Goal: Task Accomplishment & Management: Manage account settings

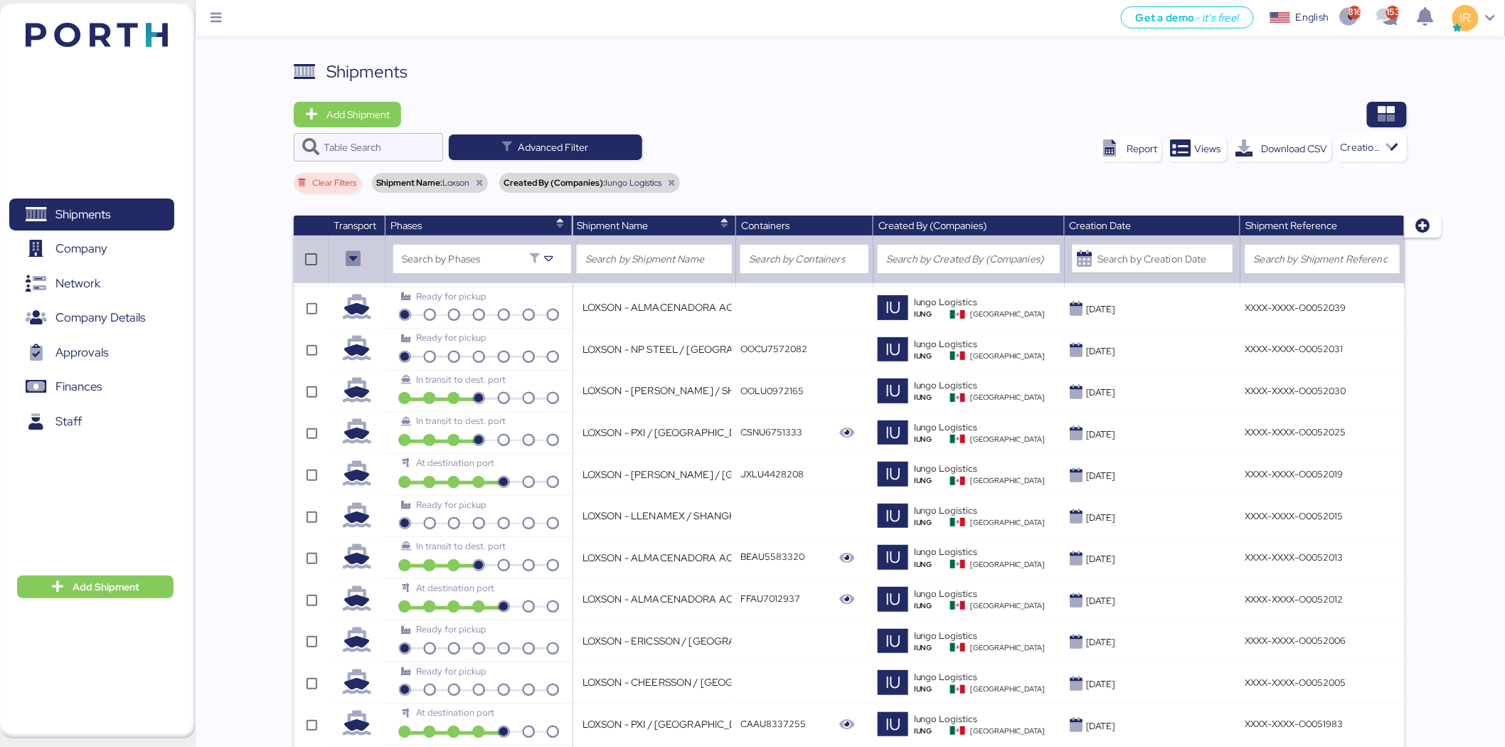
scroll to position [392, 0]
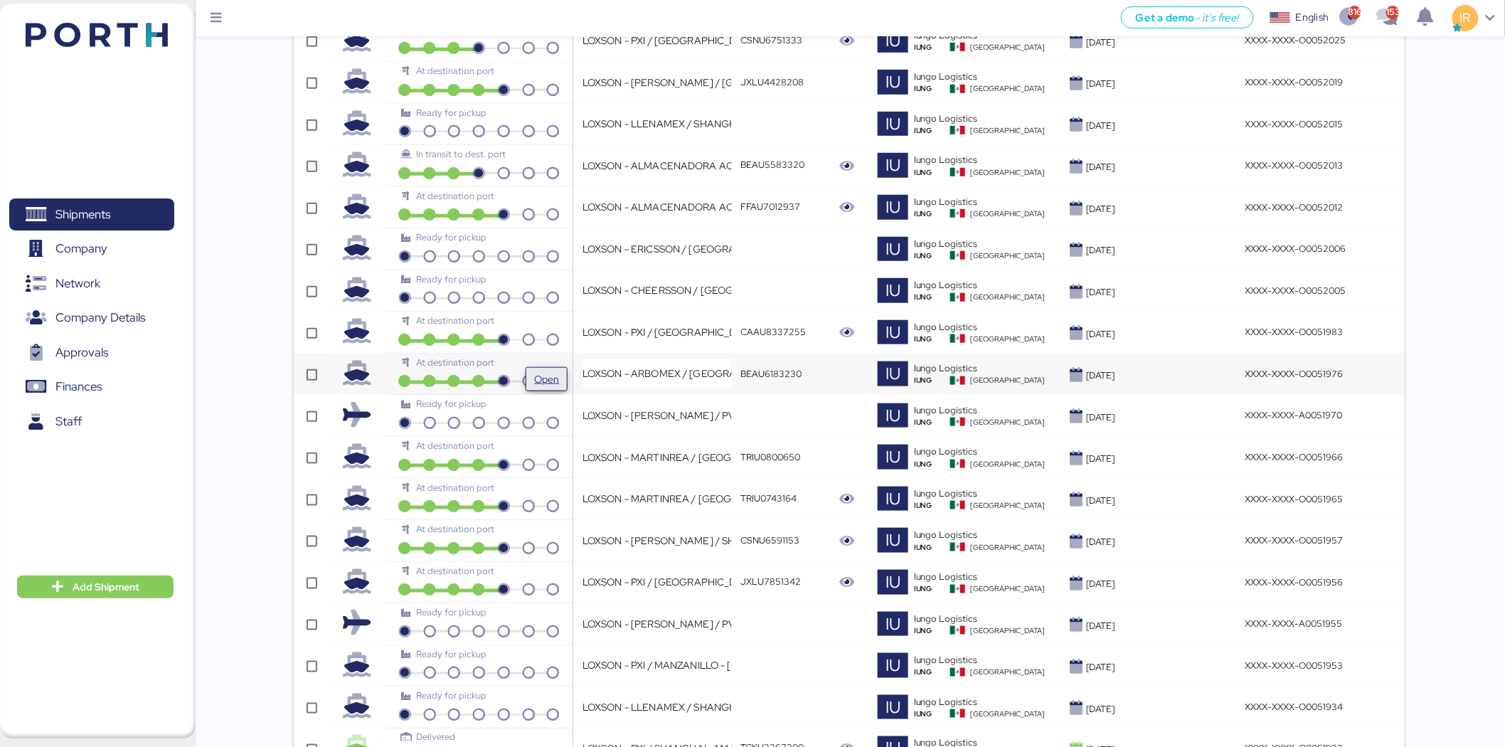
click at [539, 371] on span "Open" at bounding box center [546, 379] width 25 height 17
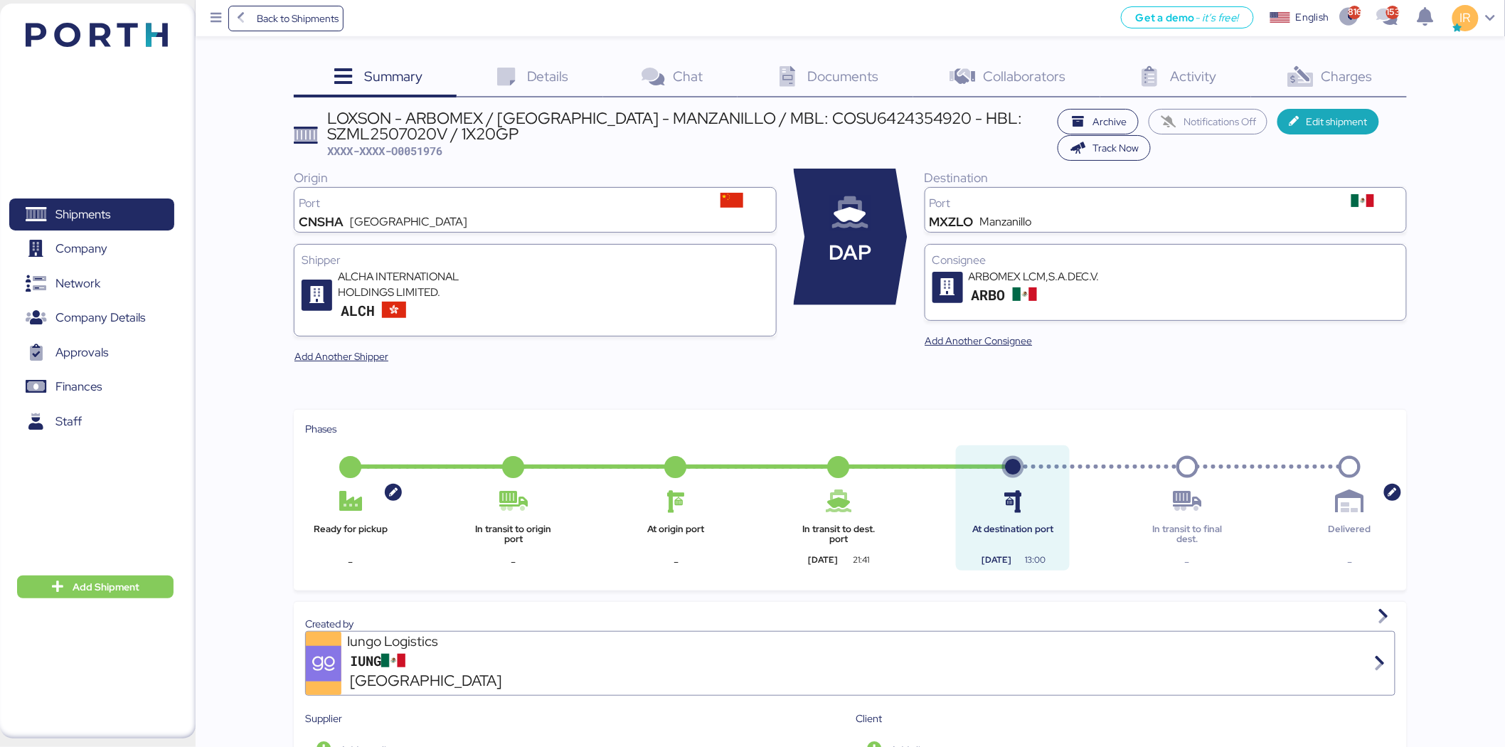
click at [1286, 68] on icon at bounding box center [1300, 77] width 31 height 21
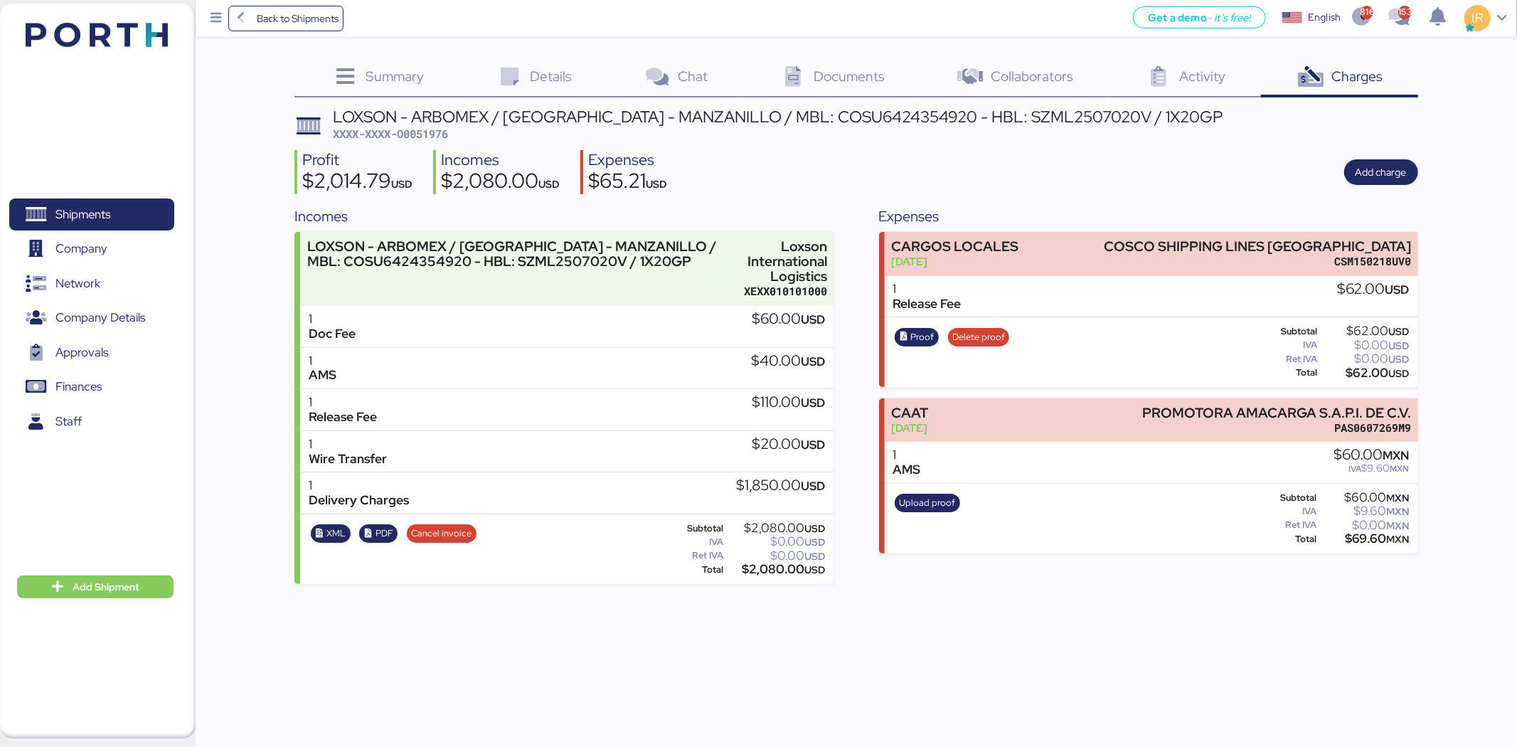
click at [534, 93] on div "Details 0" at bounding box center [533, 78] width 148 height 38
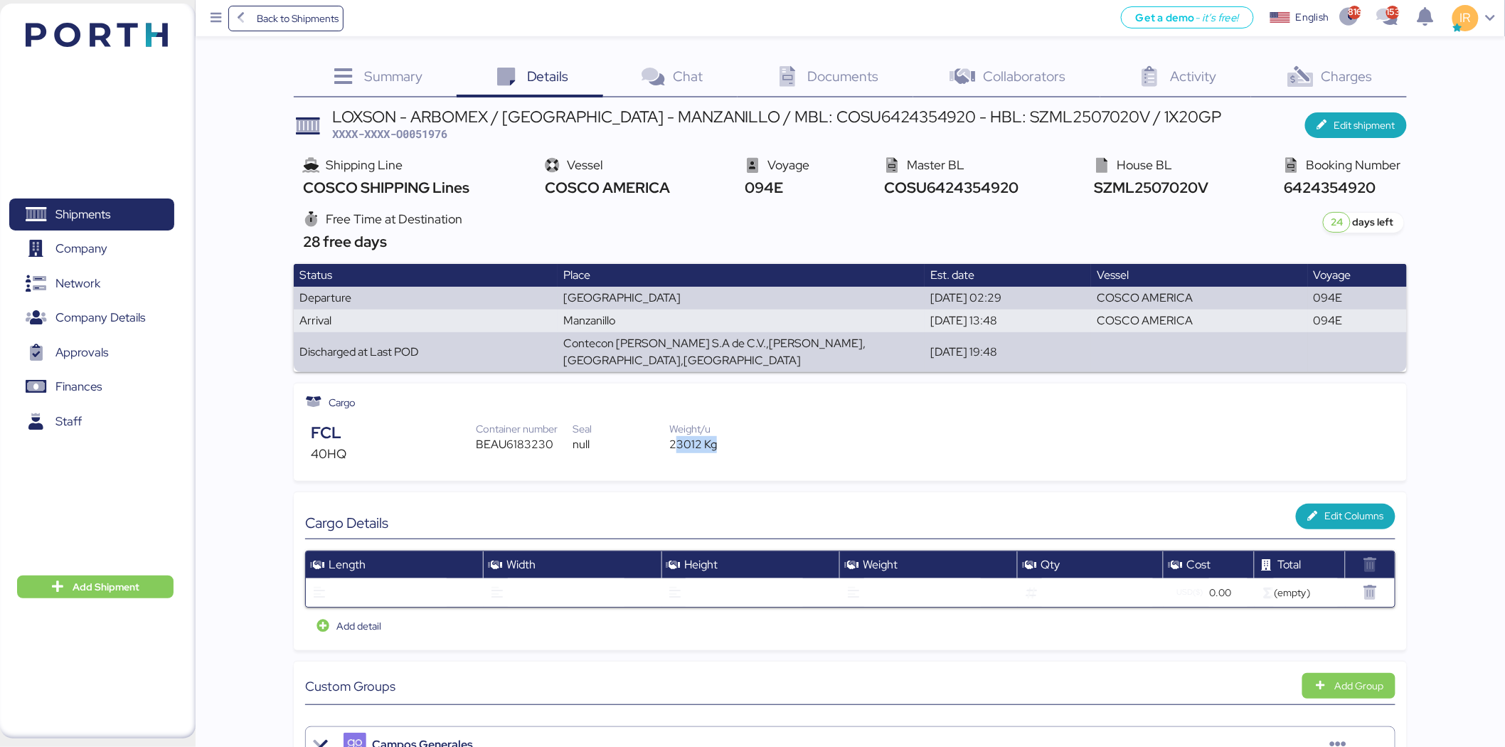
drag, startPoint x: 743, startPoint y: 422, endPoint x: 674, endPoint y: 429, distance: 70.1
click at [674, 436] on div "23012 Kg" at bounding box center [717, 444] width 97 height 17
copy div "23012 Kg"
click at [1338, 72] on span "Charges" at bounding box center [1347, 76] width 51 height 18
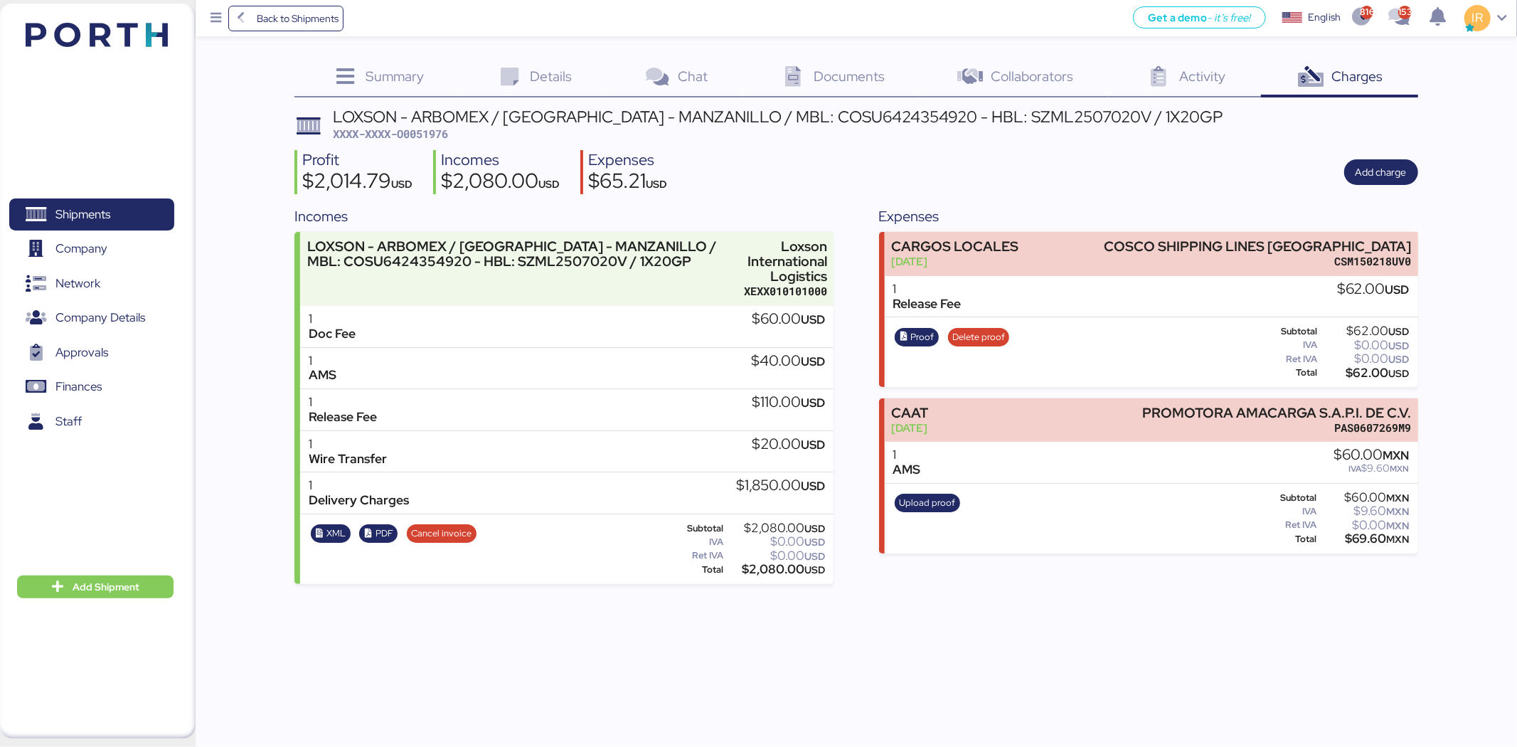
click at [553, 157] on div "Incomes" at bounding box center [501, 160] width 119 height 21
click at [538, 67] on span "Details" at bounding box center [551, 76] width 42 height 18
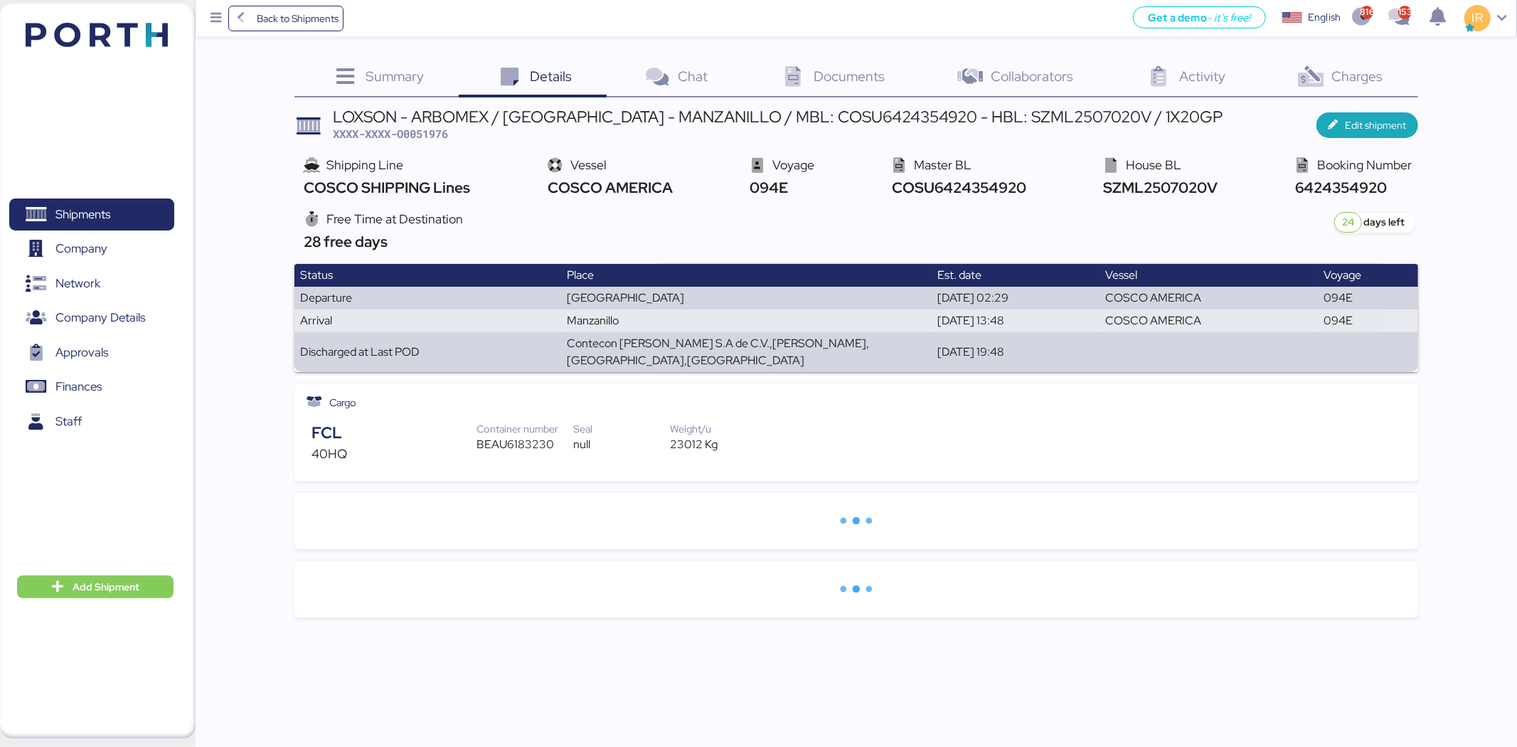
click at [507, 436] on div "BEAU6183230" at bounding box center [525, 444] width 97 height 17
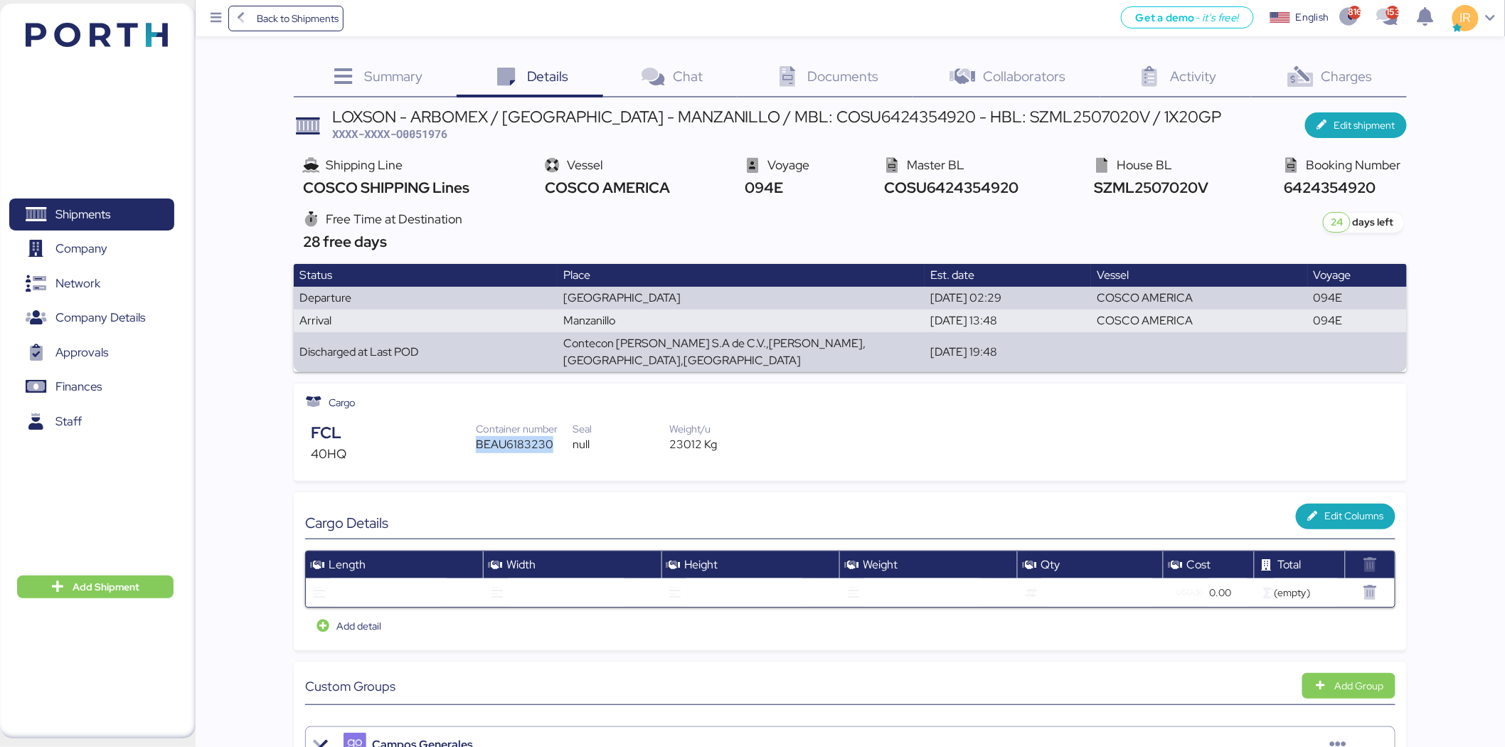
copy div "BEAU6183230"
click at [674, 436] on div "23012 Kg" at bounding box center [717, 444] width 97 height 17
copy div "23012 Kg"
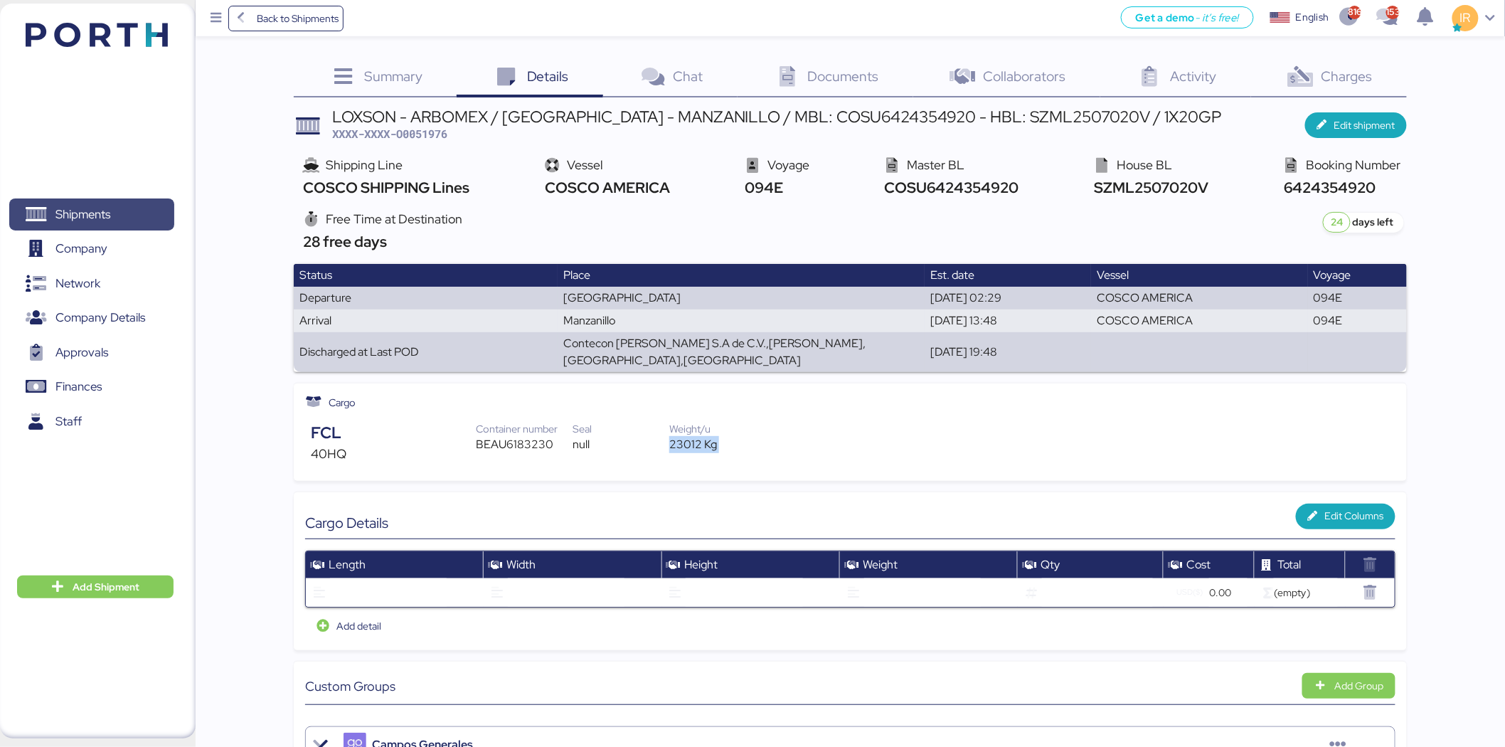
click at [125, 225] on span "Shipments" at bounding box center [91, 214] width 153 height 21
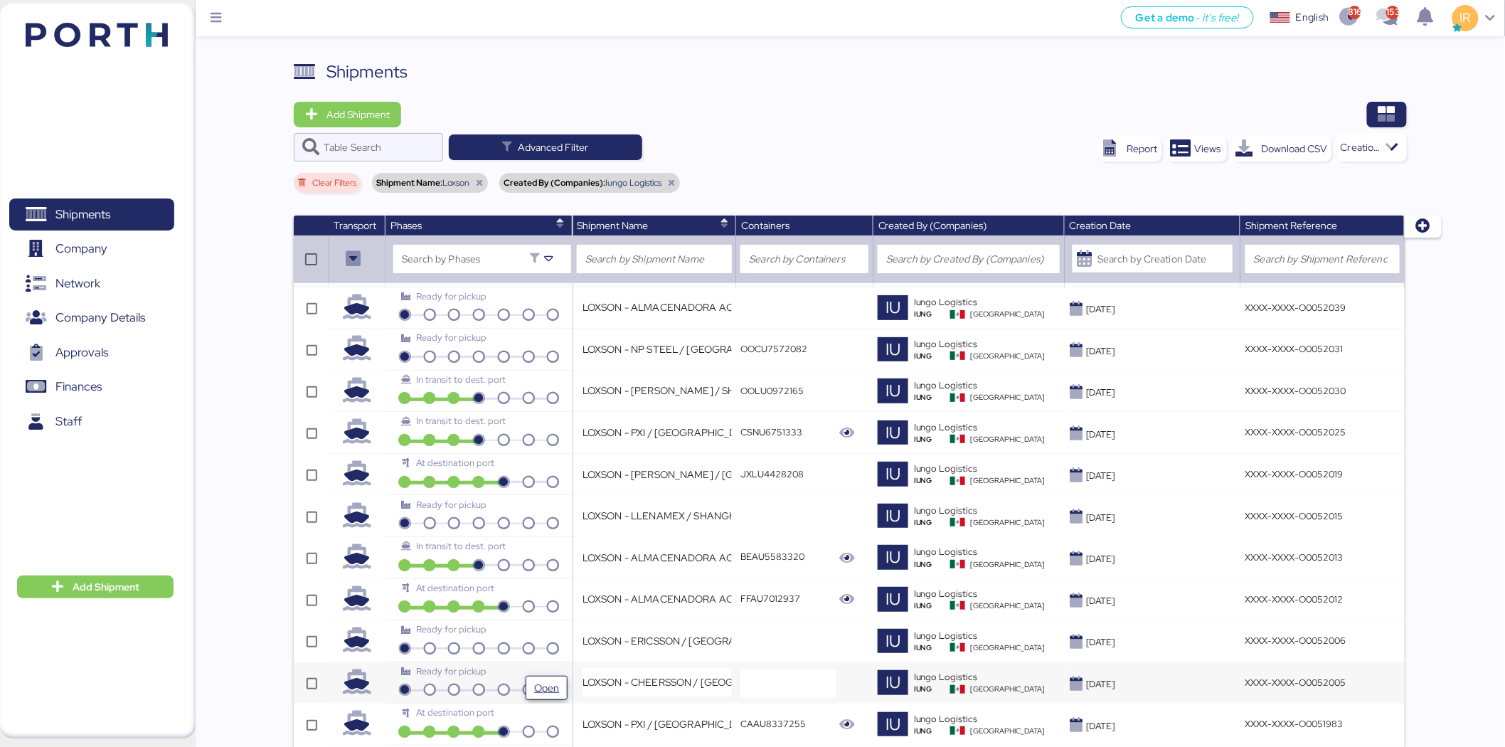
click at [567, 678] on button "Open" at bounding box center [547, 688] width 42 height 24
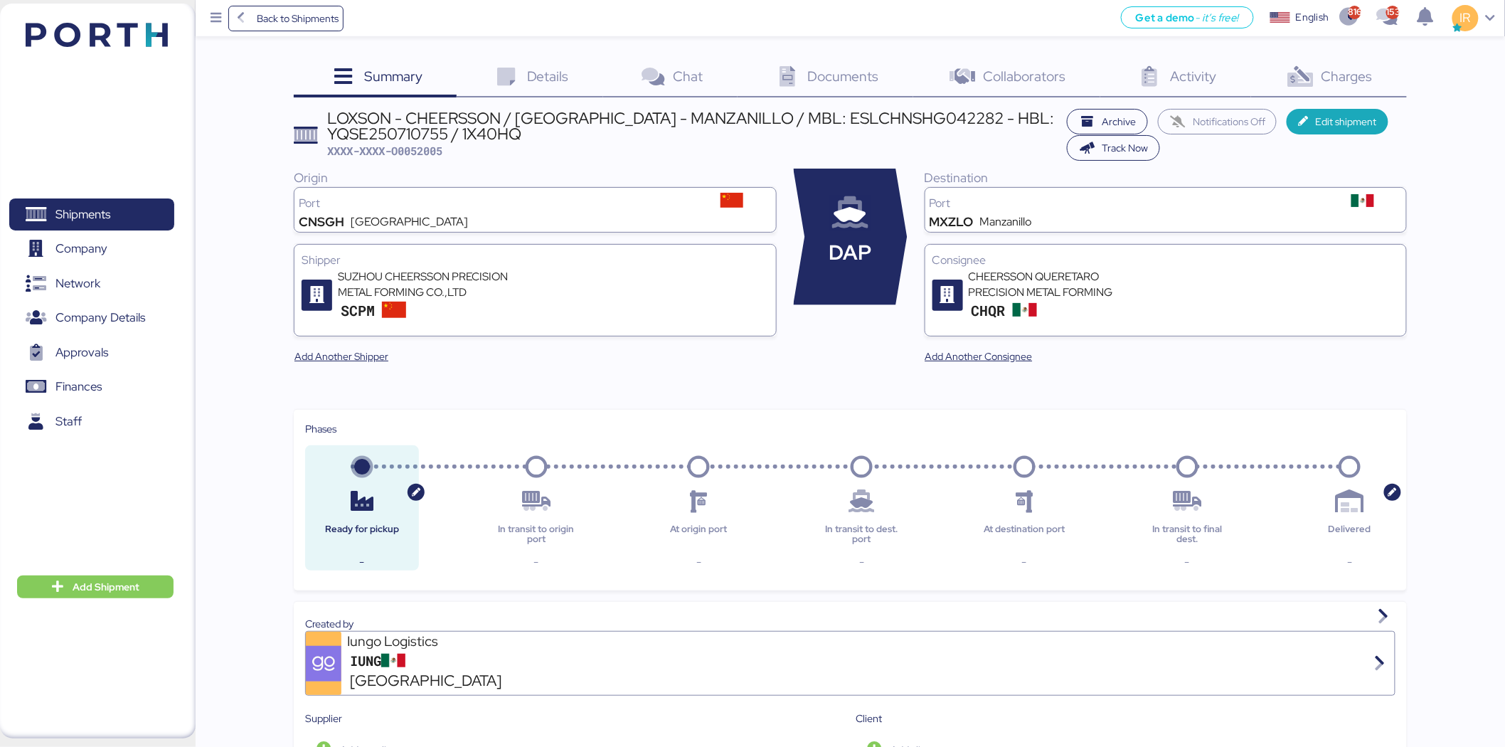
click at [1299, 77] on icon at bounding box center [1300, 77] width 31 height 21
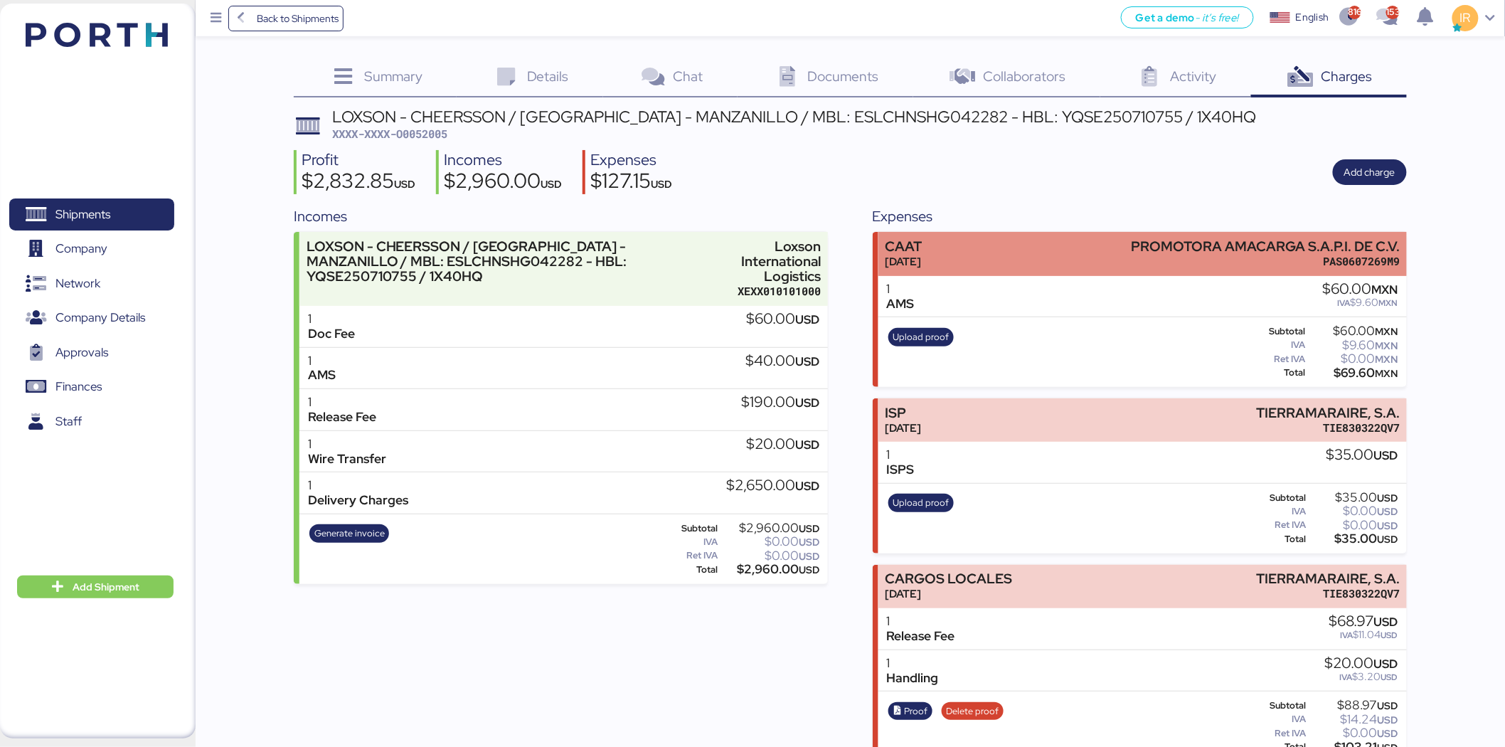
scroll to position [26, 0]
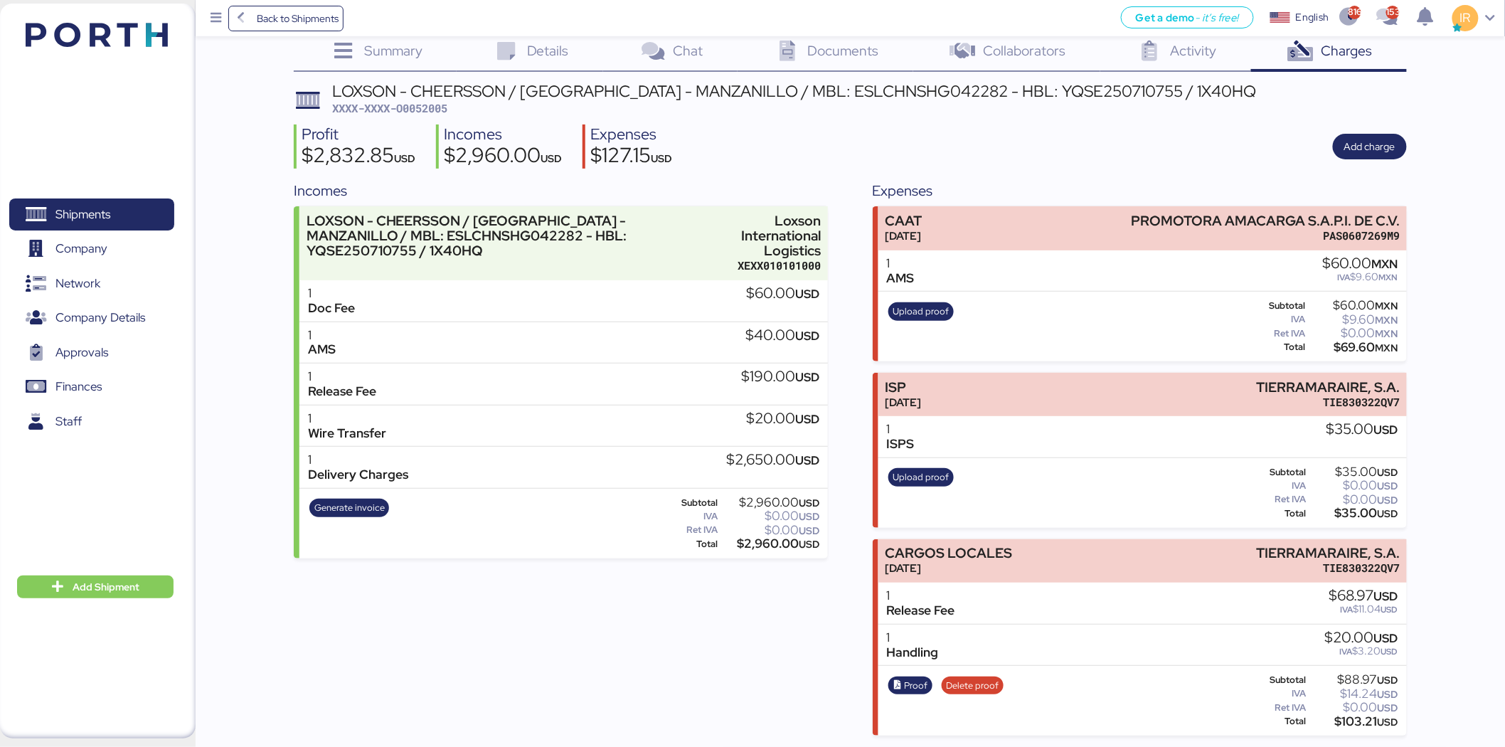
click at [528, 34] on div "Get a demo - it’s free! Get a demo English Inglés English 816 153 IR" at bounding box center [925, 18] width 1162 height 36
click at [521, 68] on div "Details 0" at bounding box center [530, 52] width 147 height 38
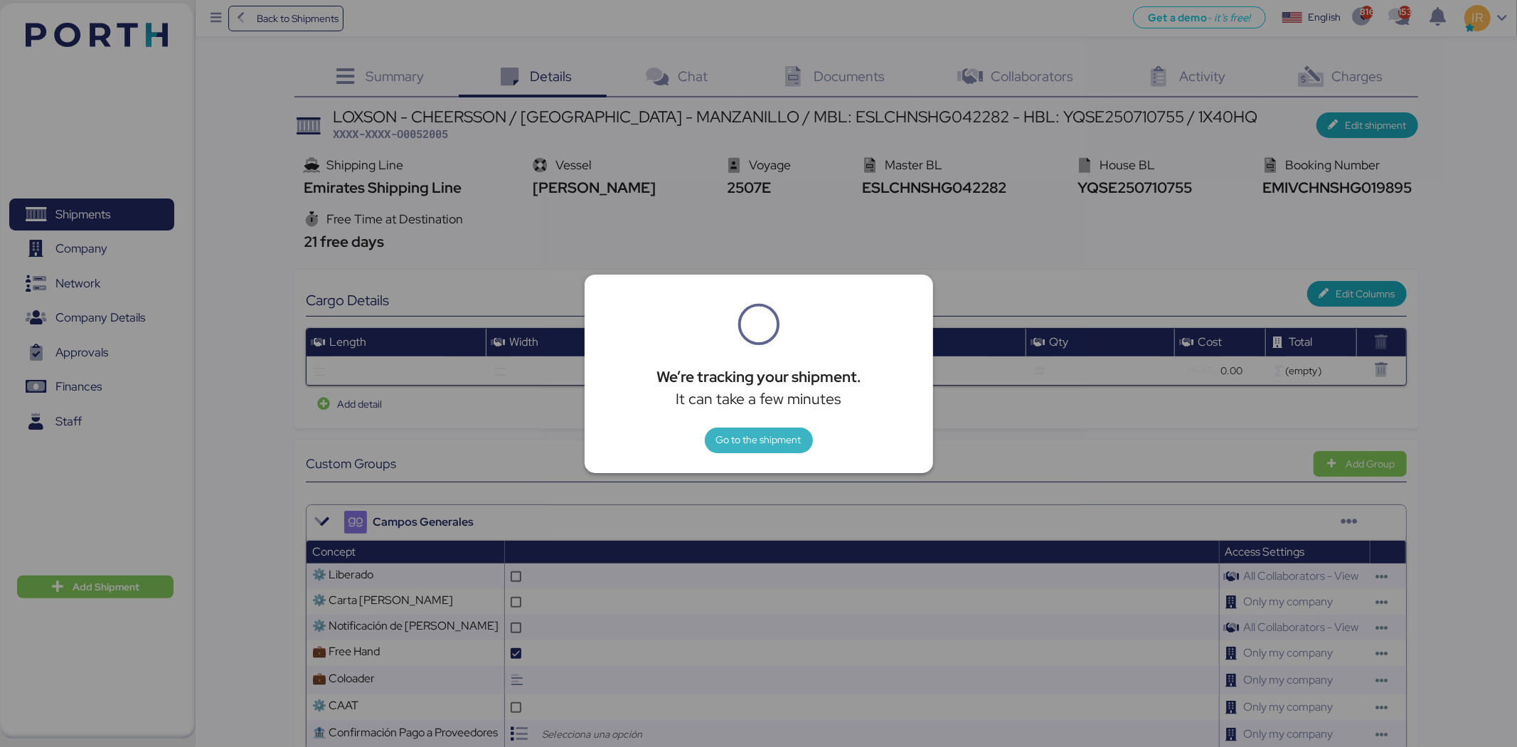
click at [779, 450] on span "Go to the shipment" at bounding box center [759, 441] width 108 height 26
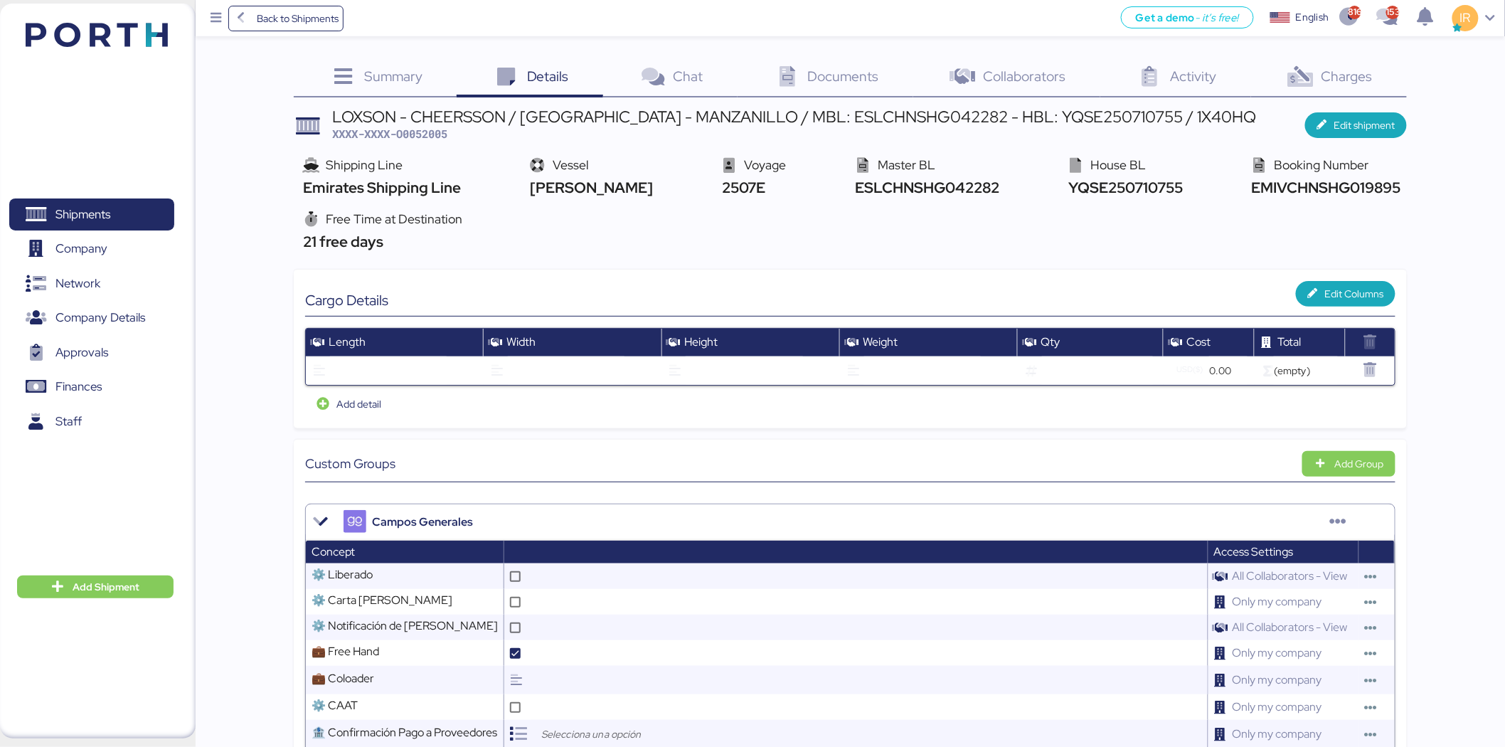
click at [1293, 75] on icon at bounding box center [1300, 77] width 31 height 21
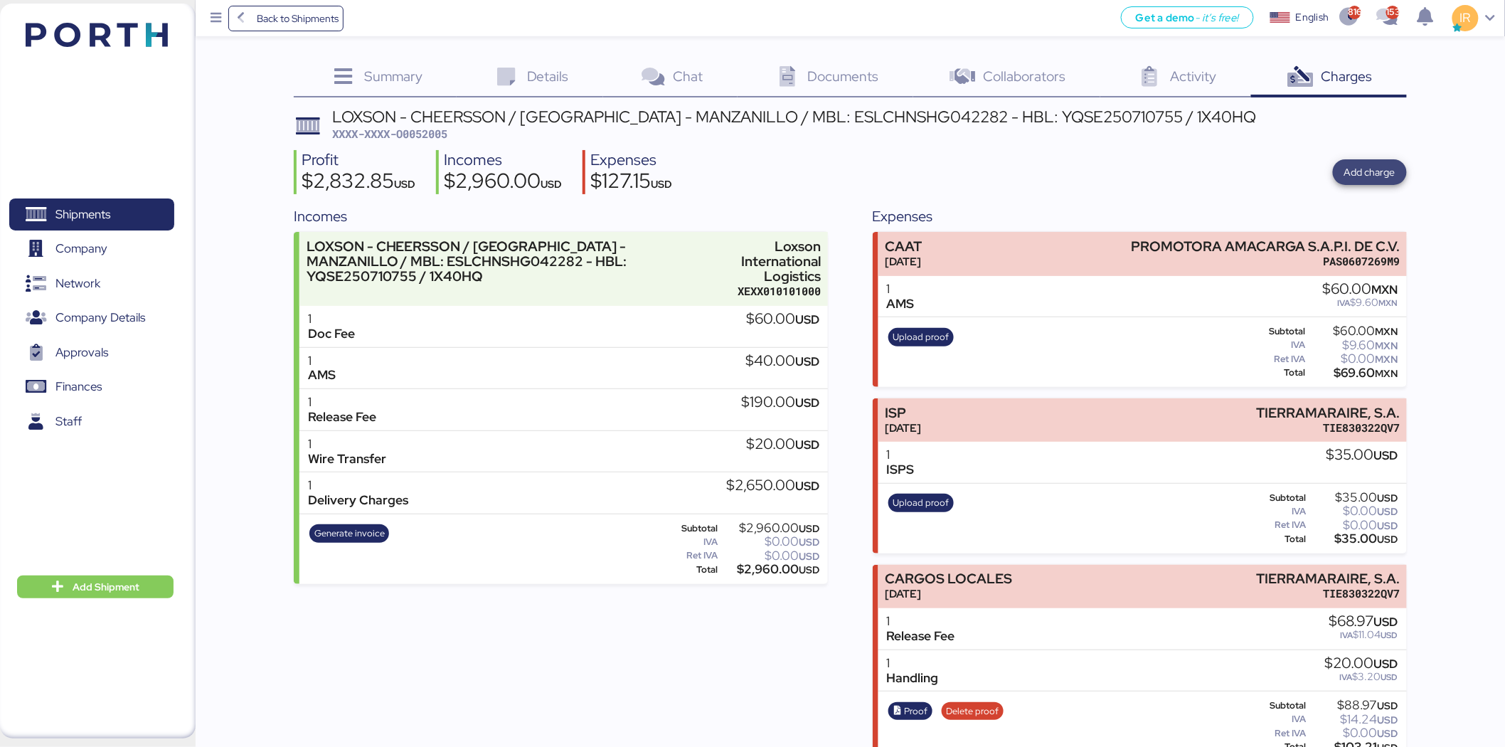
click at [1391, 172] on span "Add charge" at bounding box center [1370, 172] width 51 height 17
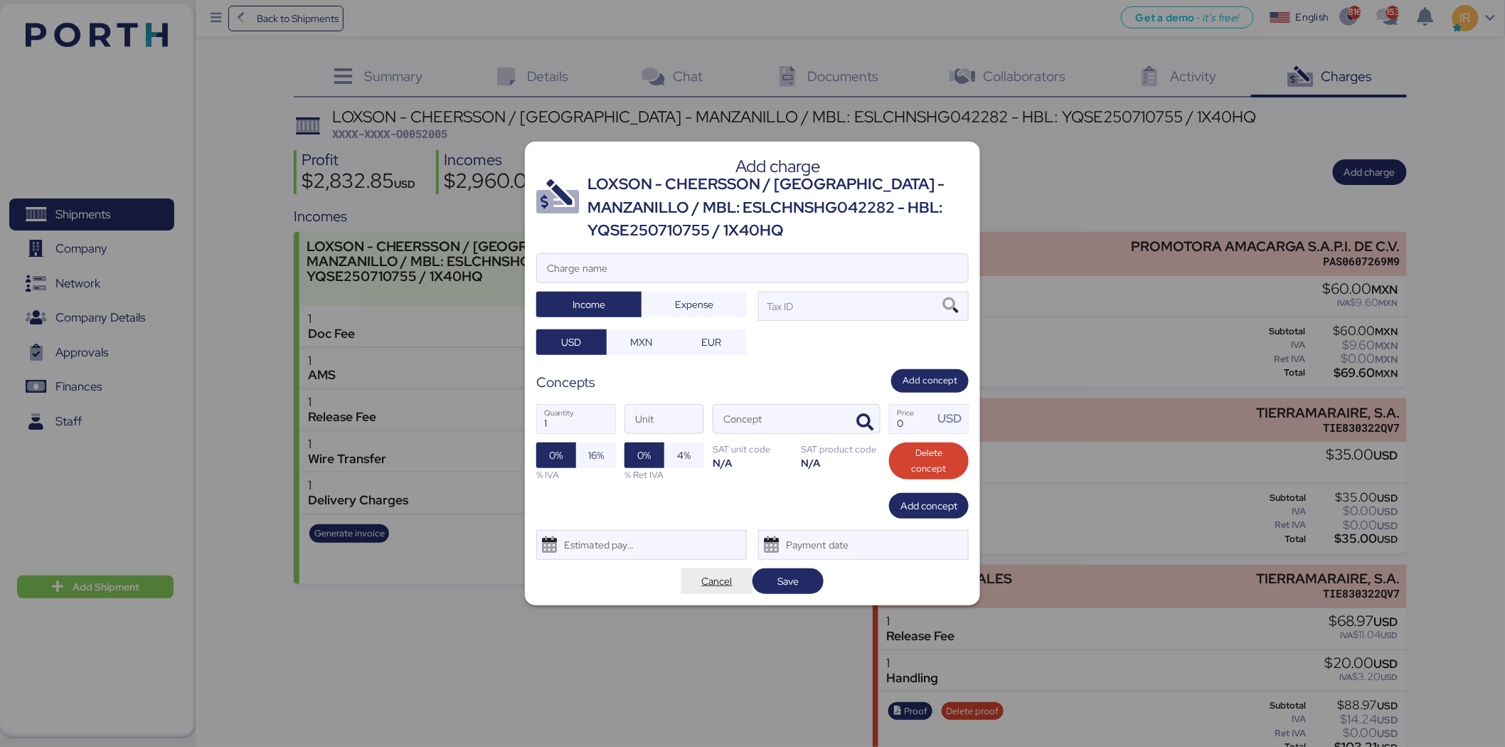
click at [703, 588] on span "Cancel" at bounding box center [717, 581] width 31 height 17
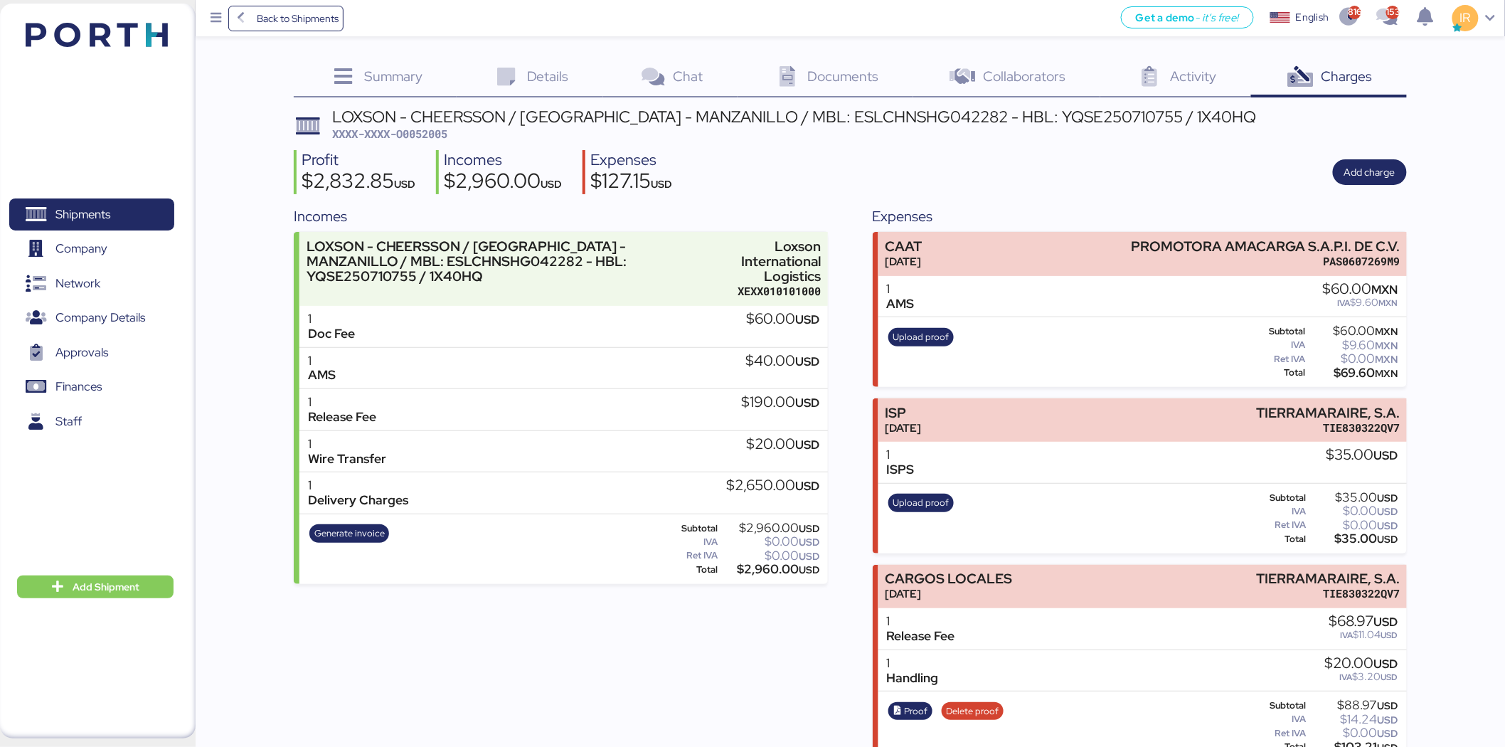
scroll to position [26, 0]
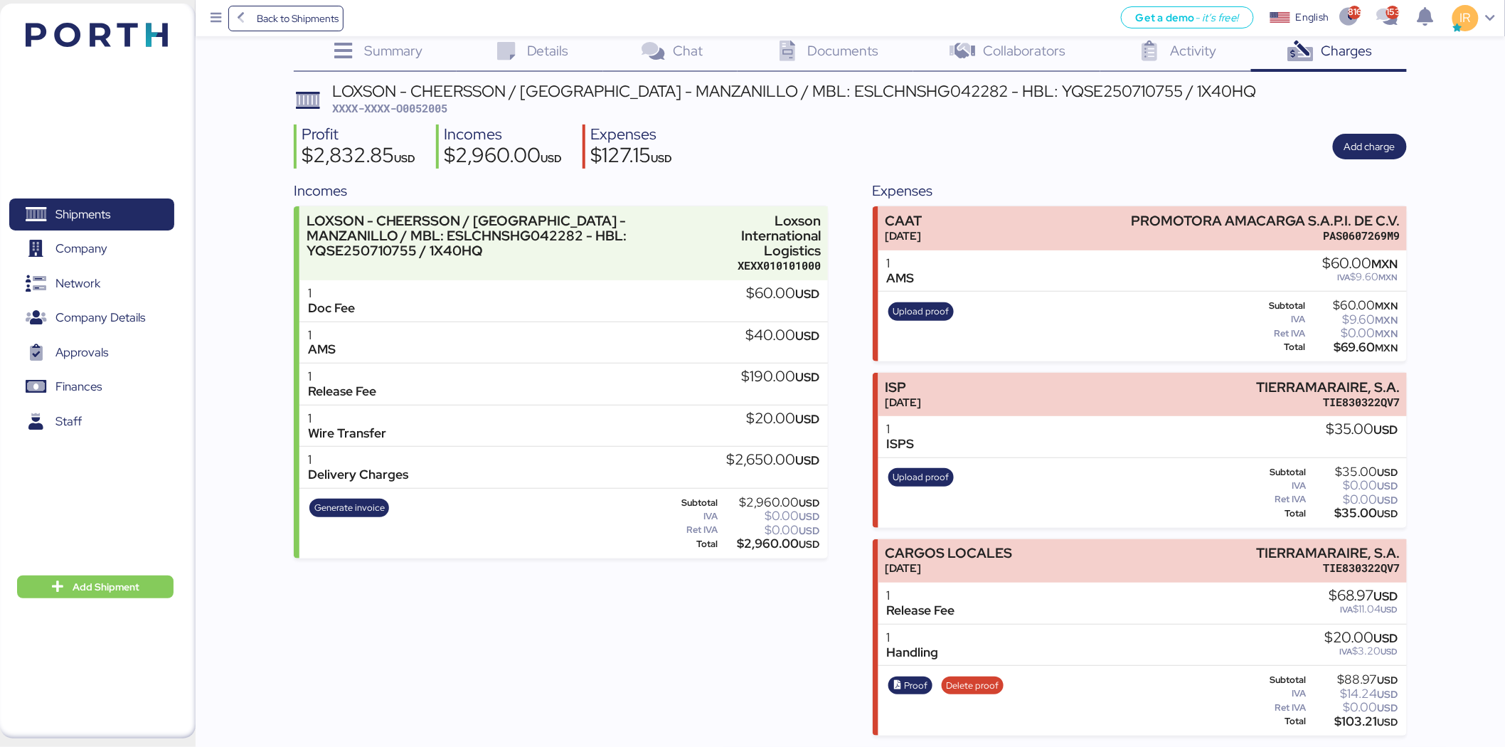
click at [435, 102] on span "XXXX-XXXX-O0052005" at bounding box center [389, 108] width 115 height 14
copy span "O0052005"
click at [1376, 139] on span "Add charge" at bounding box center [1370, 146] width 51 height 17
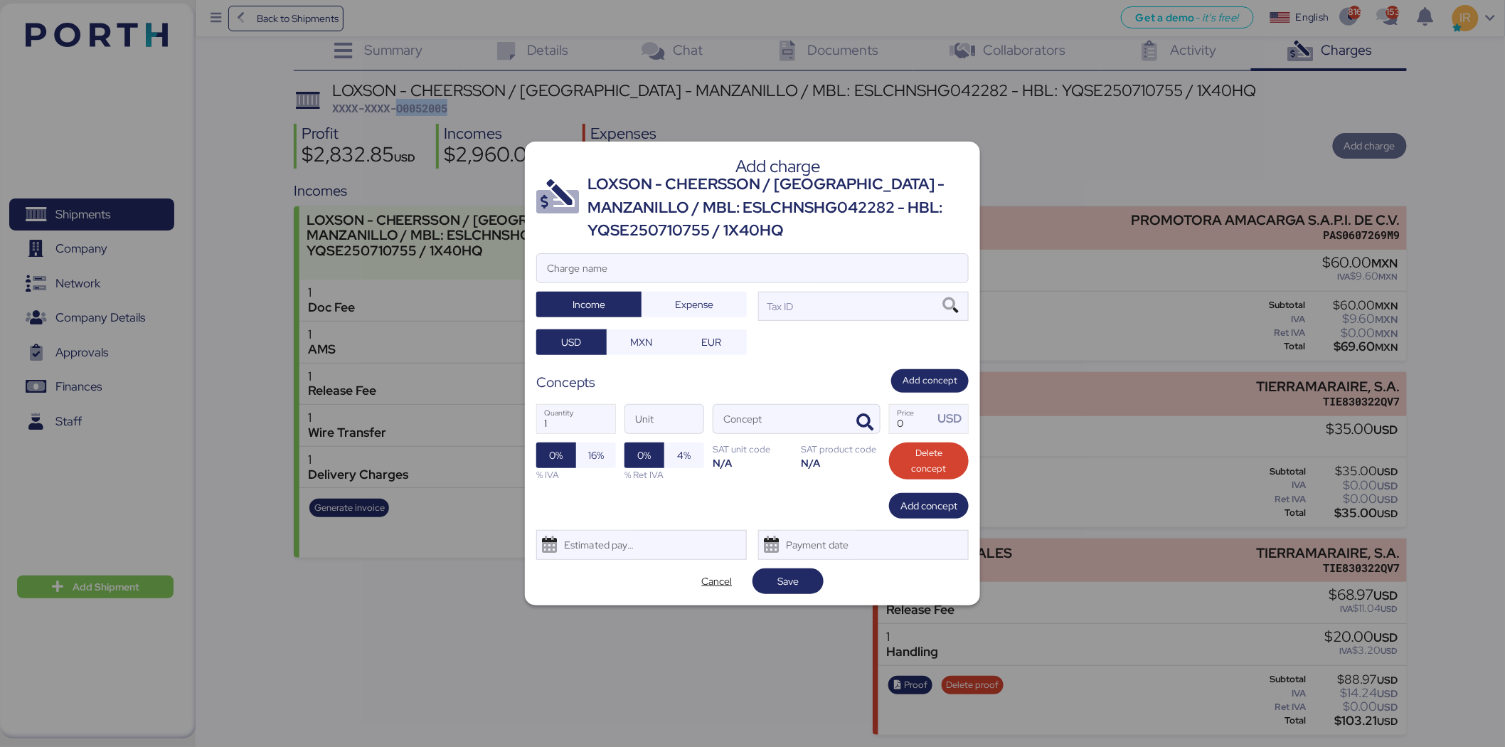
scroll to position [0, 0]
click at [761, 257] on input "Charge name" at bounding box center [752, 268] width 431 height 28
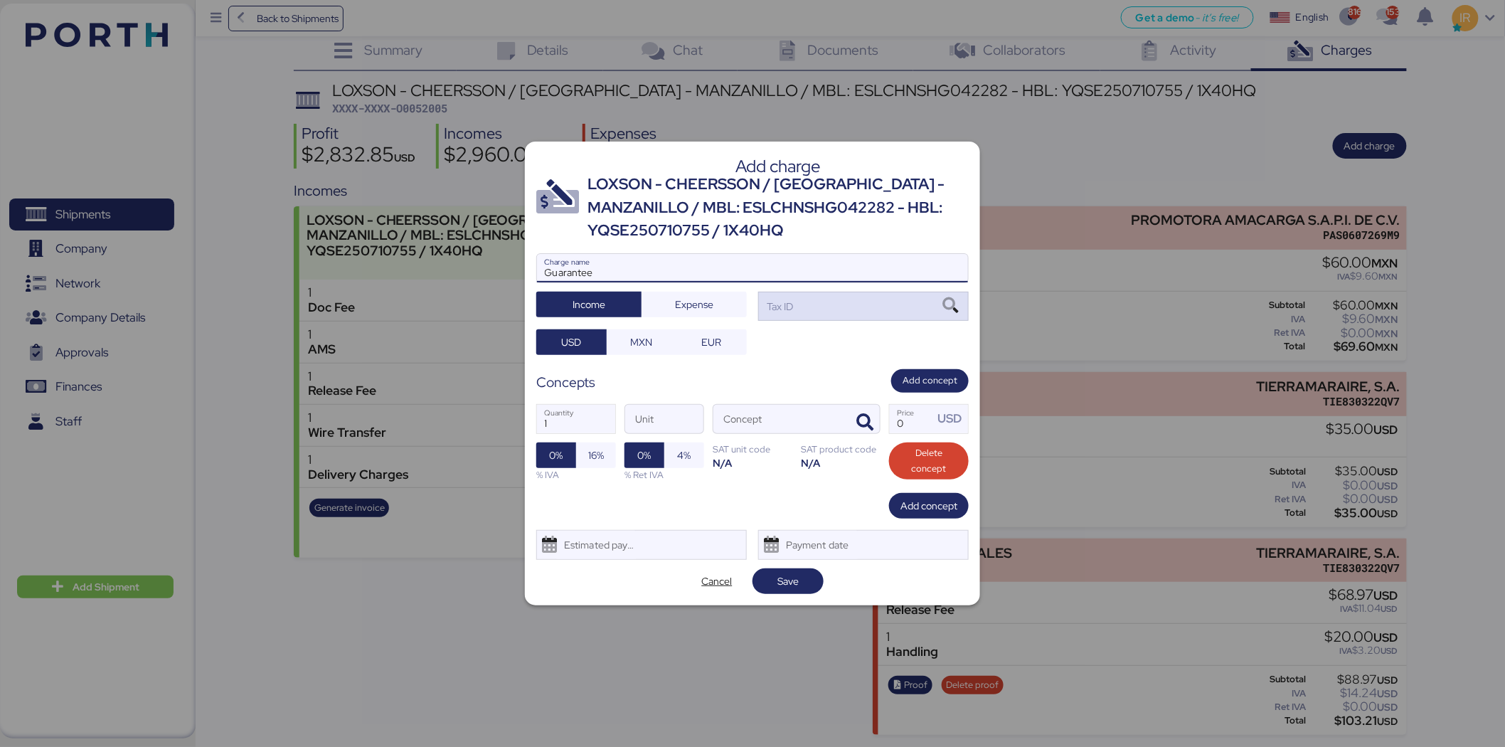
type input "Guarantee"
click at [840, 299] on div "Tax ID" at bounding box center [863, 306] width 211 height 28
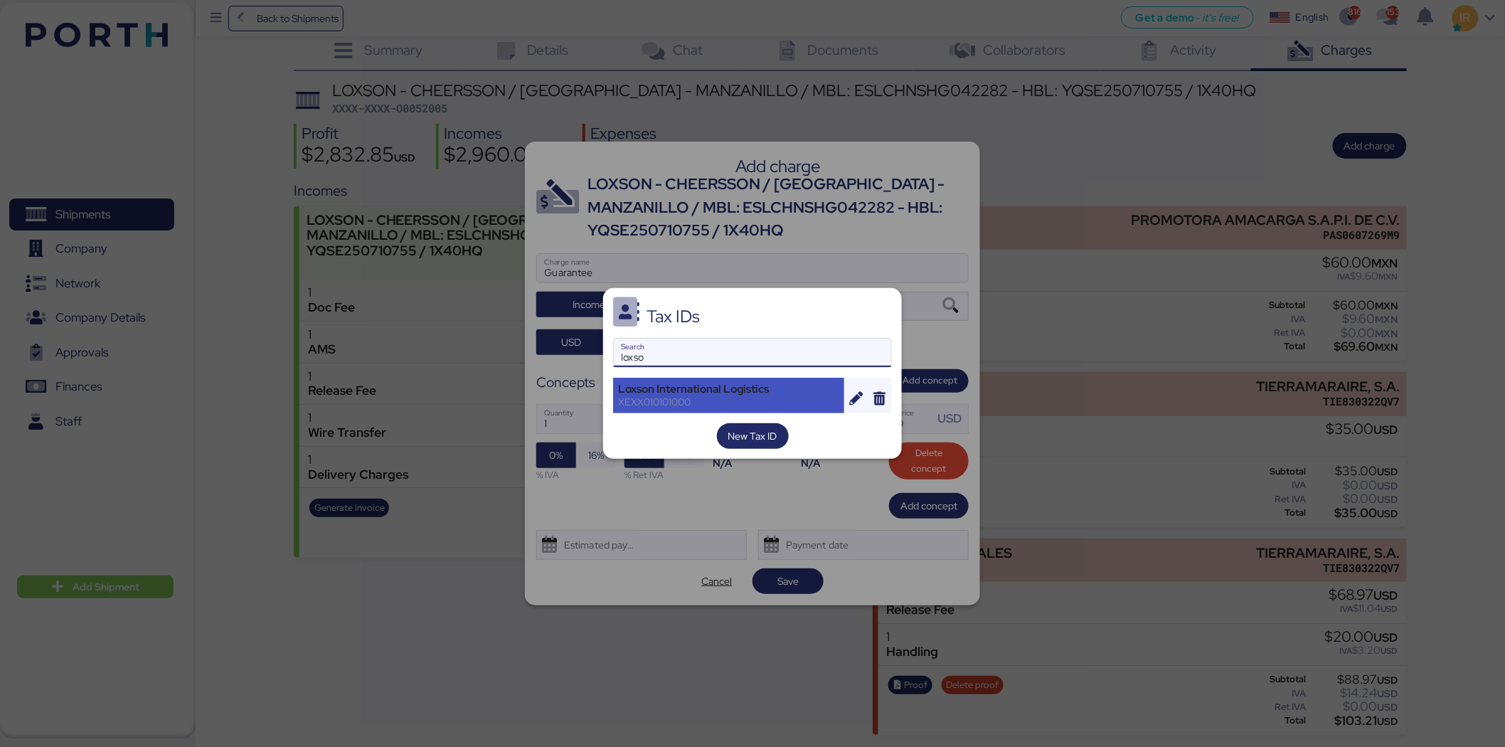
type input "loxso"
click at [778, 405] on div "XEXX010101000" at bounding box center [728, 402] width 221 height 13
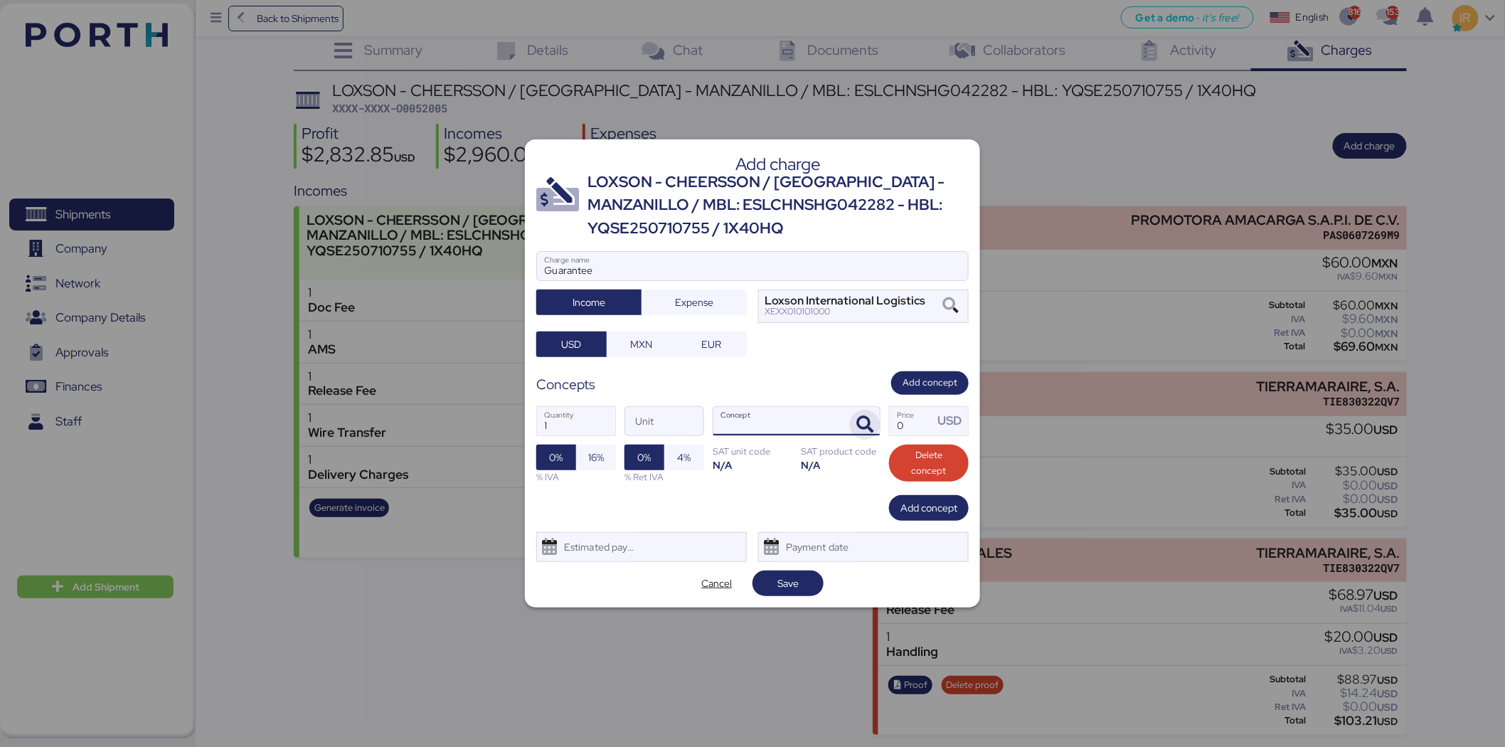
click at [857, 416] on icon "button" at bounding box center [865, 424] width 17 height 17
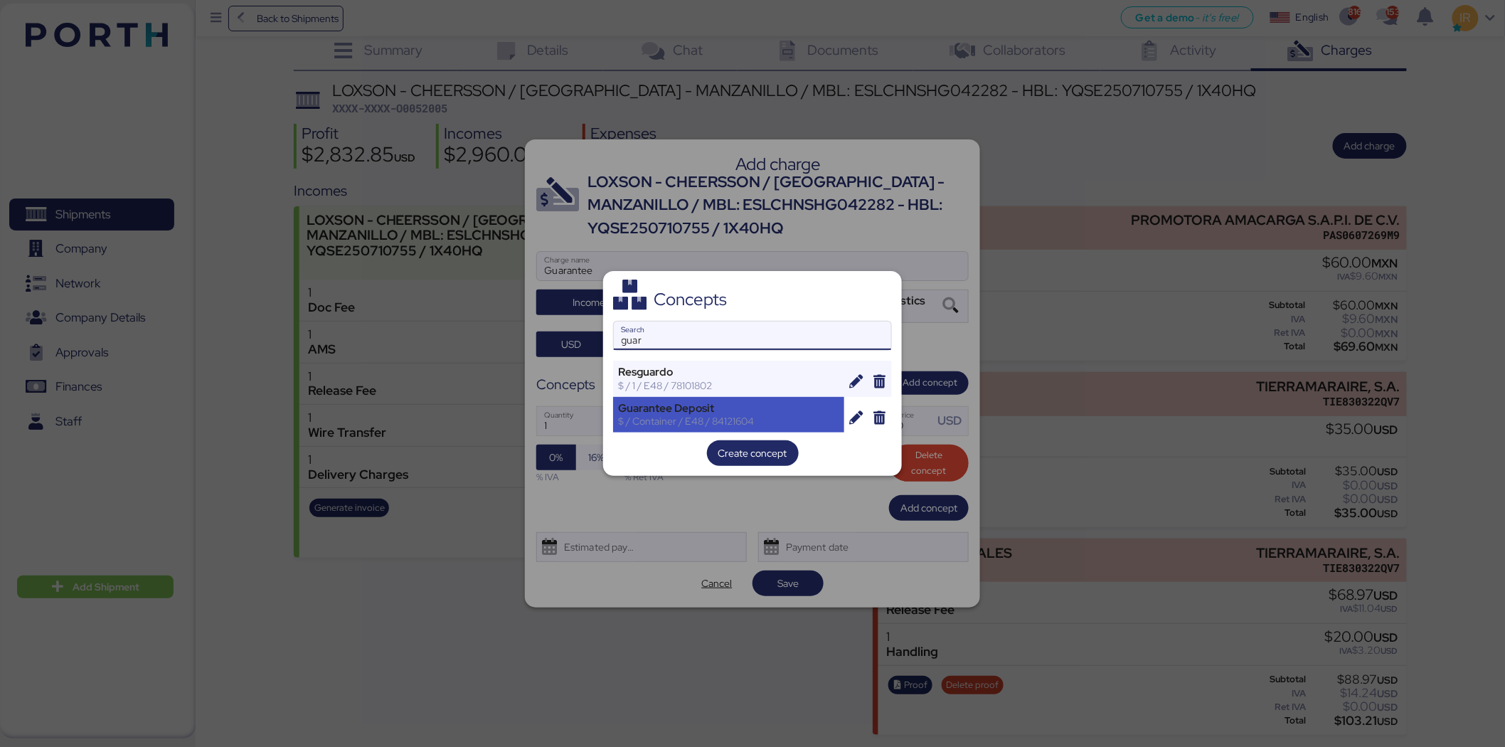
type input "guar"
click at [747, 411] on div "Guarantee Deposit" at bounding box center [728, 408] width 221 height 13
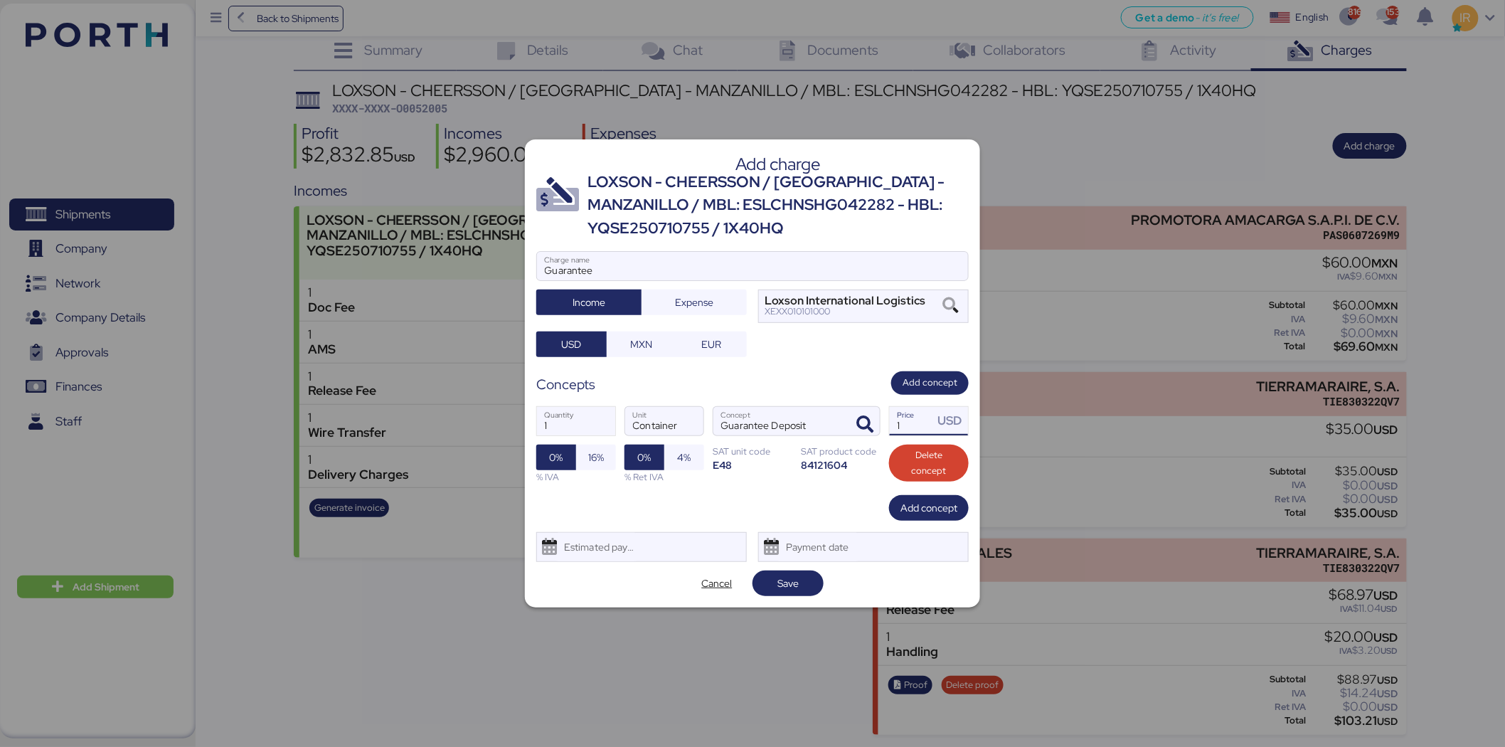
click at [925, 430] on input "1" at bounding box center [912, 421] width 44 height 28
type input "1000"
click at [797, 580] on span "Save" at bounding box center [788, 583] width 21 height 17
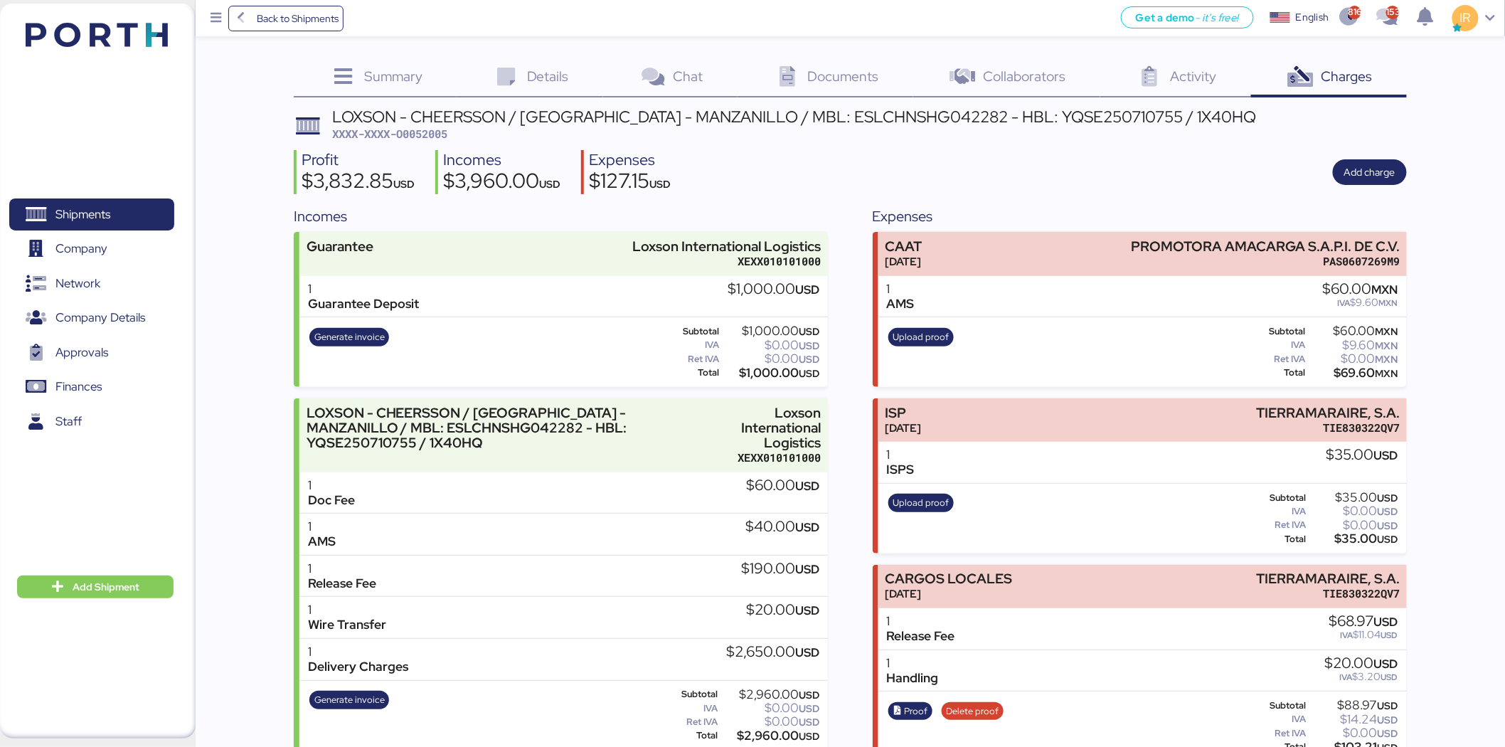
click at [421, 127] on span "XXXX-XXXX-O0052005" at bounding box center [389, 134] width 115 height 14
copy span "O0052005"
click at [1302, 334] on div "Subtotal" at bounding box center [1275, 332] width 61 height 10
click at [174, 218] on div "Shipments 0" at bounding box center [92, 214] width 184 height 33
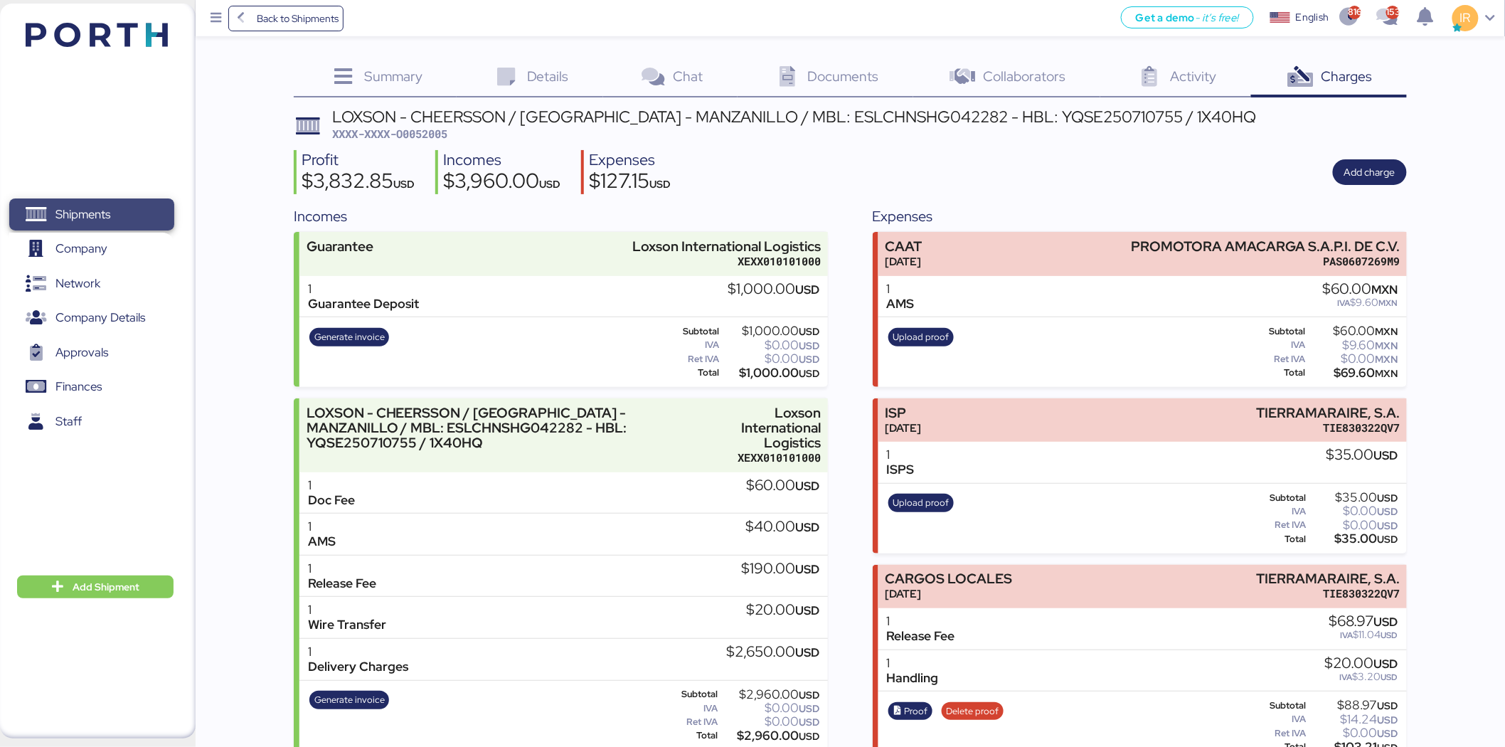
click at [151, 216] on span "Shipments" at bounding box center [91, 214] width 153 height 21
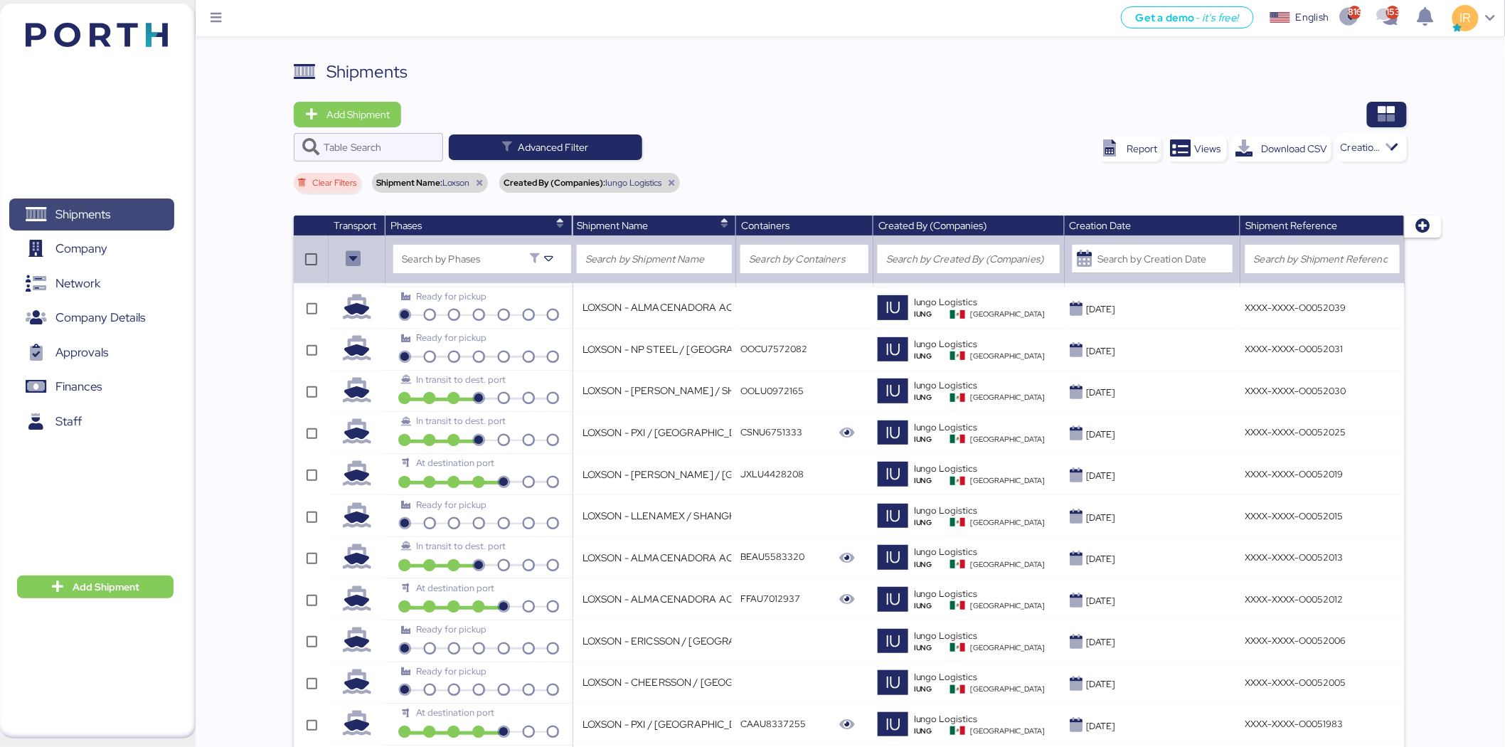
scroll to position [684, 0]
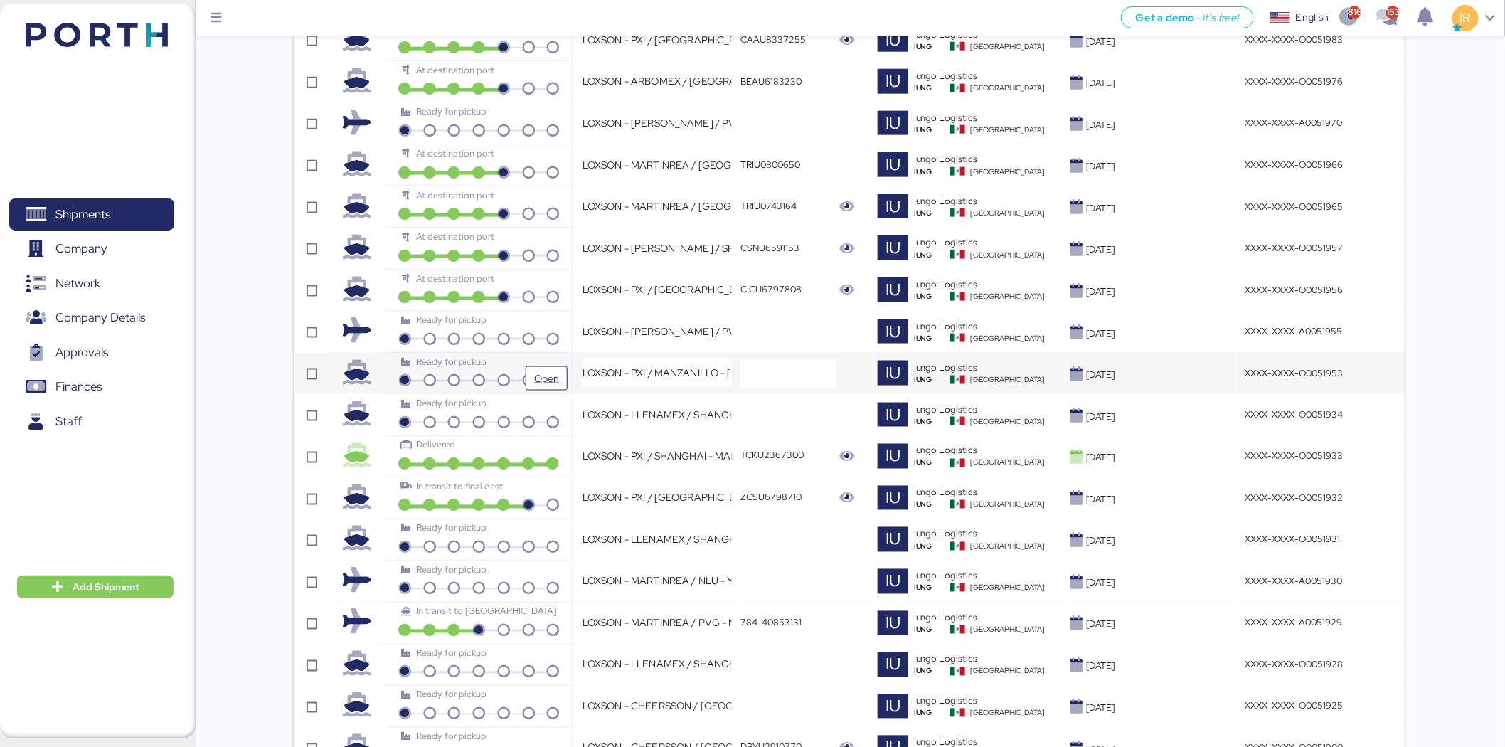
click at [551, 363] on div "Ready for pickup" at bounding box center [478, 362] width 155 height 14
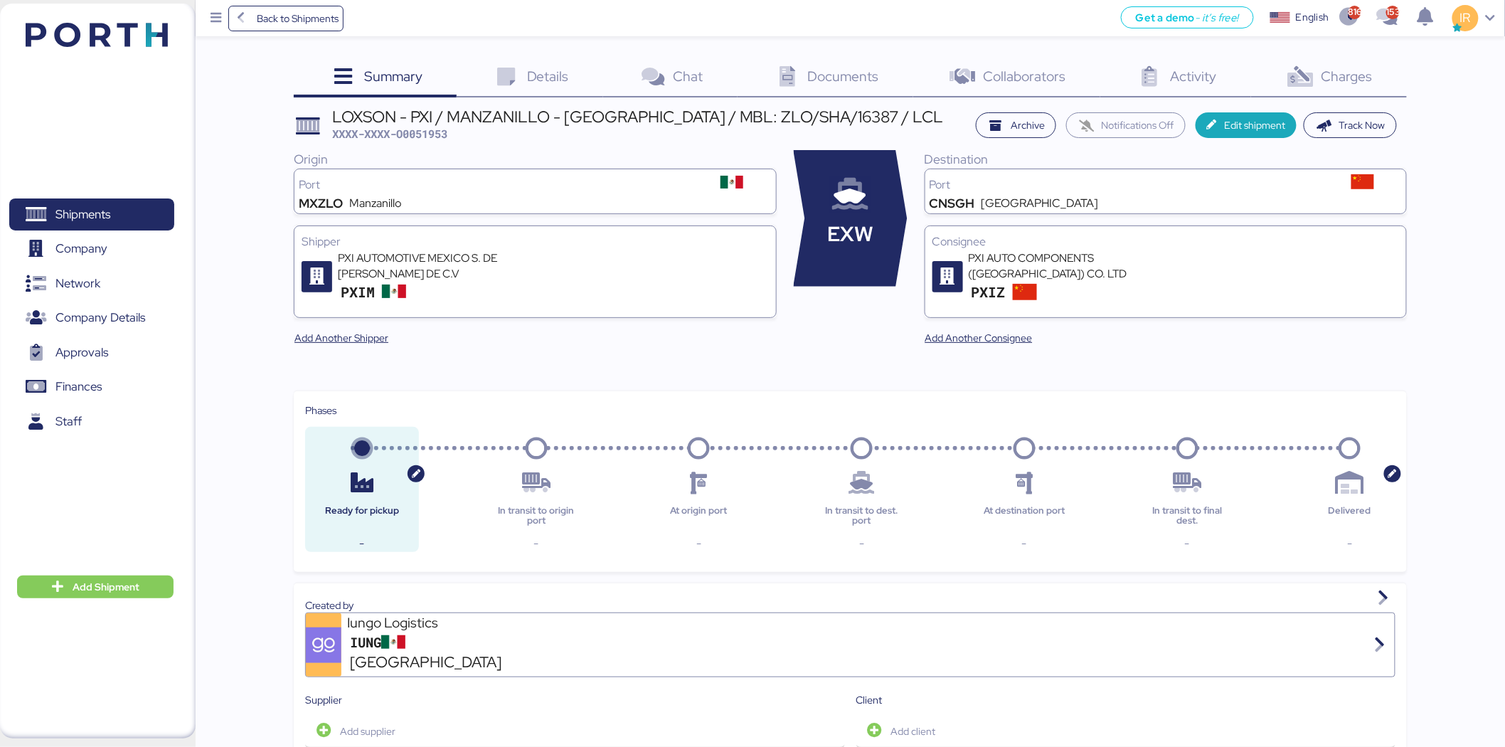
click at [1289, 72] on icon at bounding box center [1300, 77] width 31 height 21
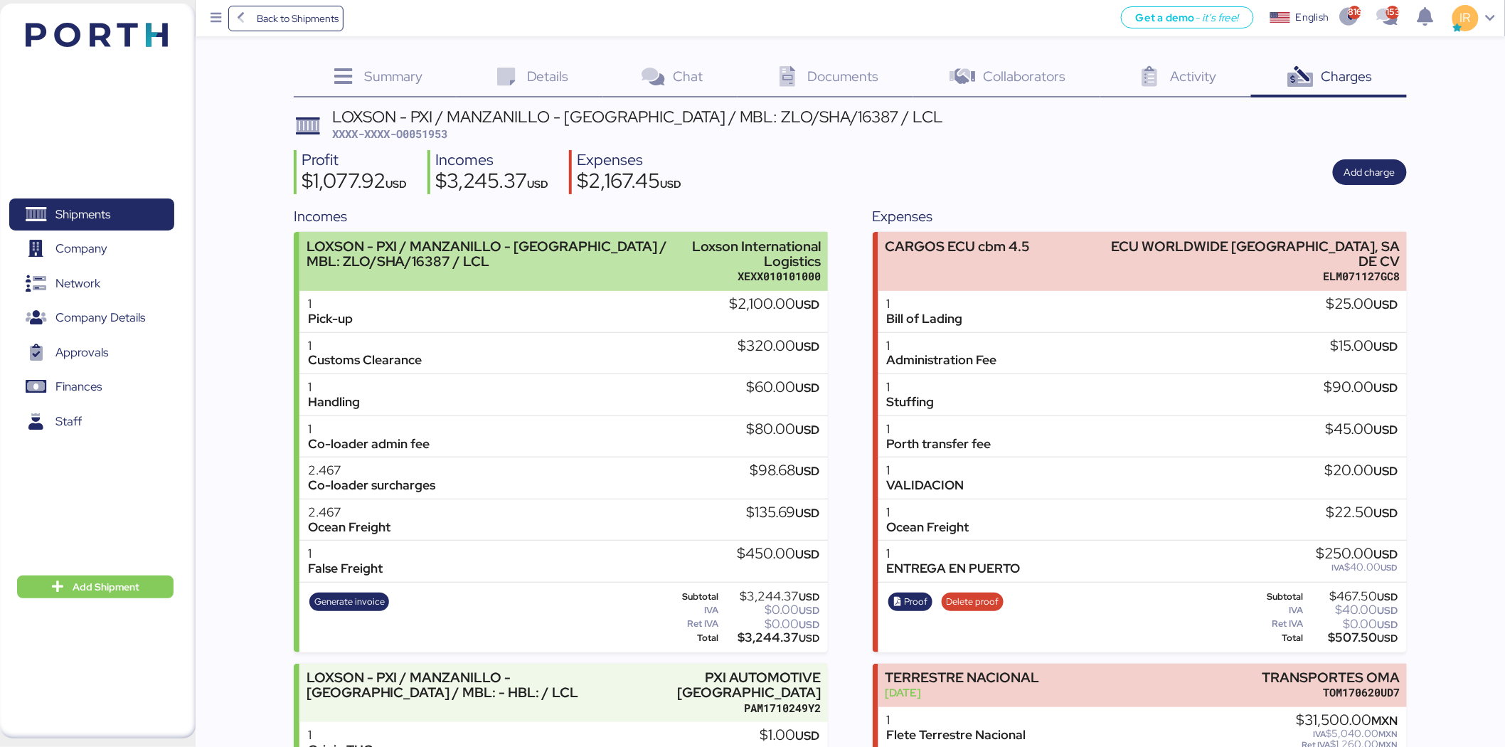
click at [589, 268] on div "LOXSON - PXI / MANZANILLO - [GEOGRAPHIC_DATA] / MBL: ZLO/SHA/16387 / LCL" at bounding box center [496, 261] width 378 height 45
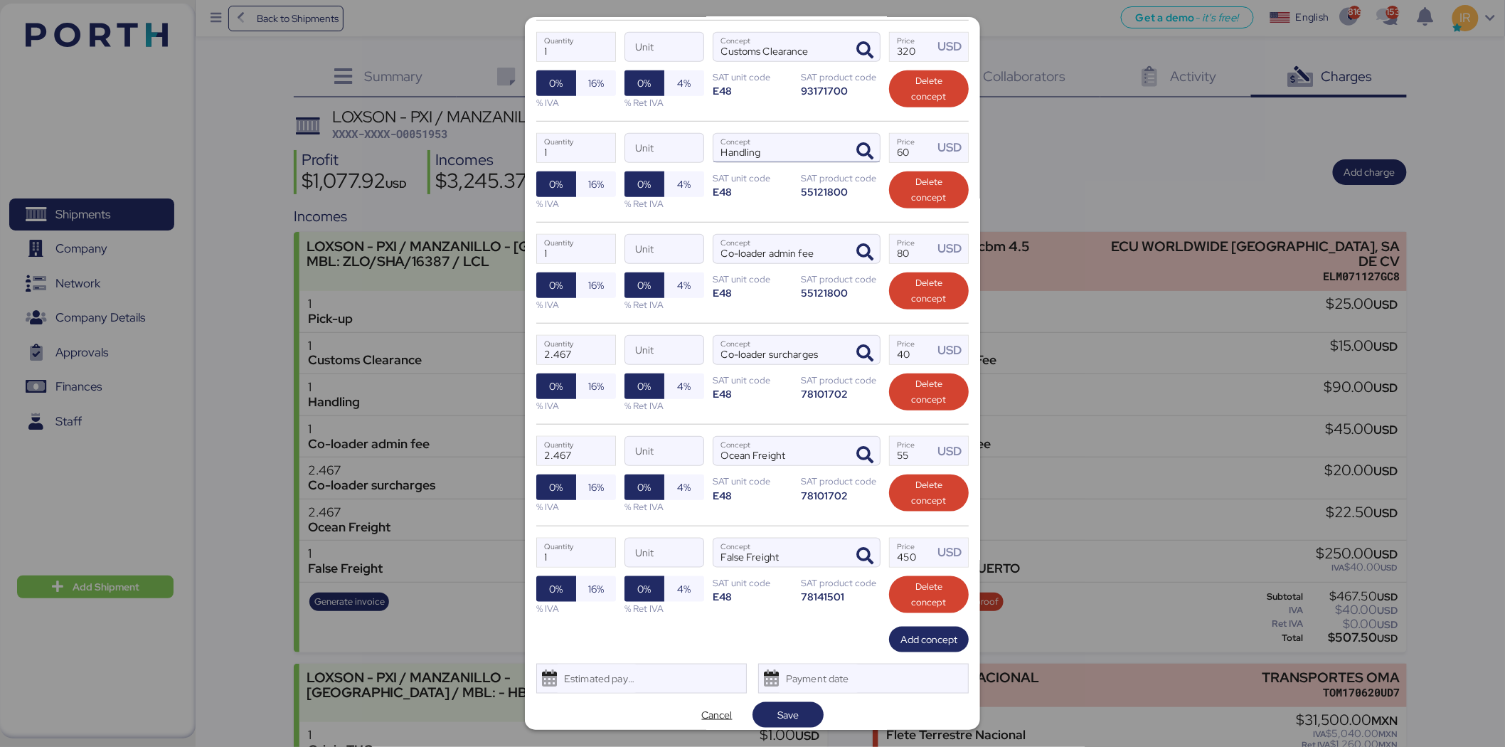
scroll to position [372, 0]
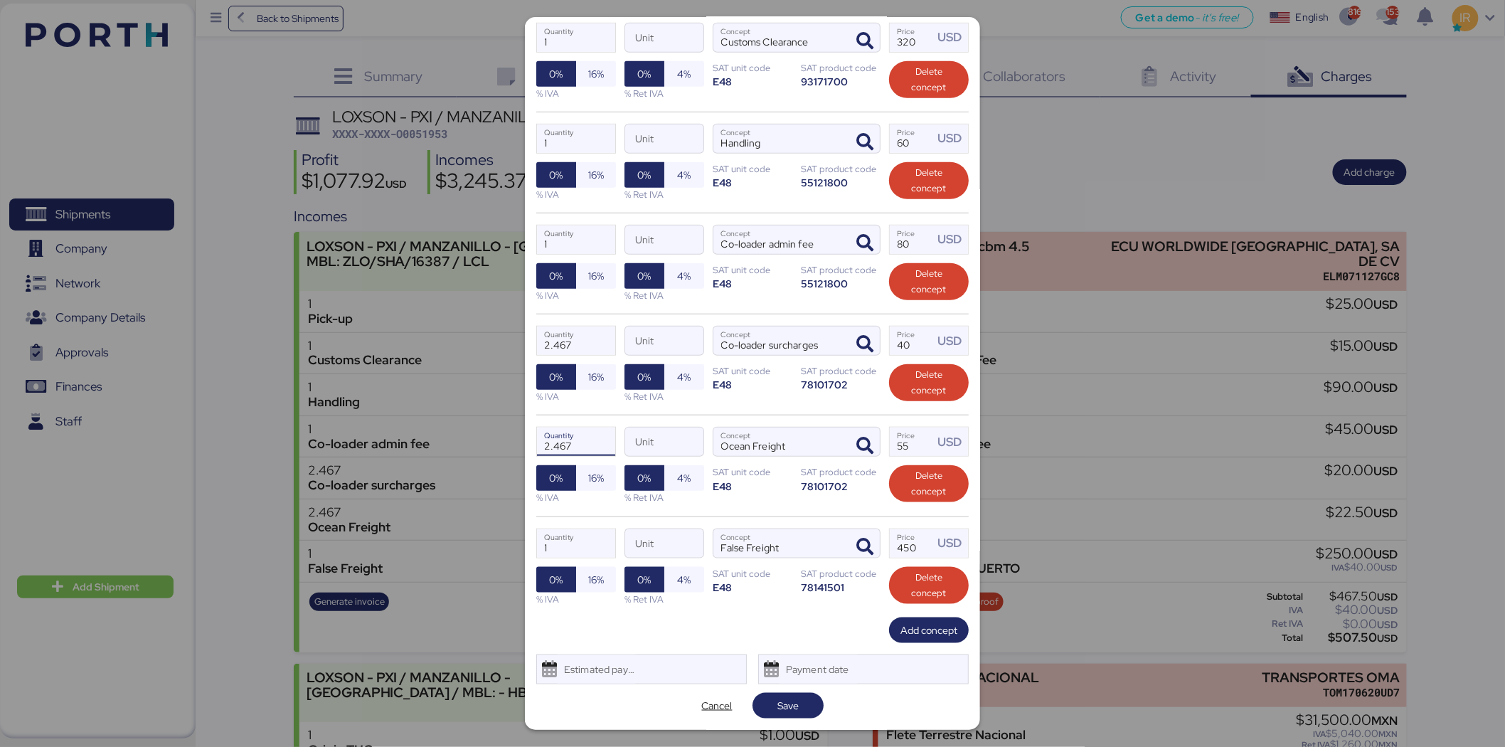
drag, startPoint x: 591, startPoint y: 448, endPoint x: 499, endPoint y: 448, distance: 91.8
click at [499, 448] on div "Edit charge LOXSON - PXI / MANZANILLO - [GEOGRAPHIC_DATA] / MBL: ZLO/SHA/16387 …" at bounding box center [752, 373] width 1505 height 747
type input "1"
click at [914, 443] on input "55" at bounding box center [912, 442] width 44 height 28
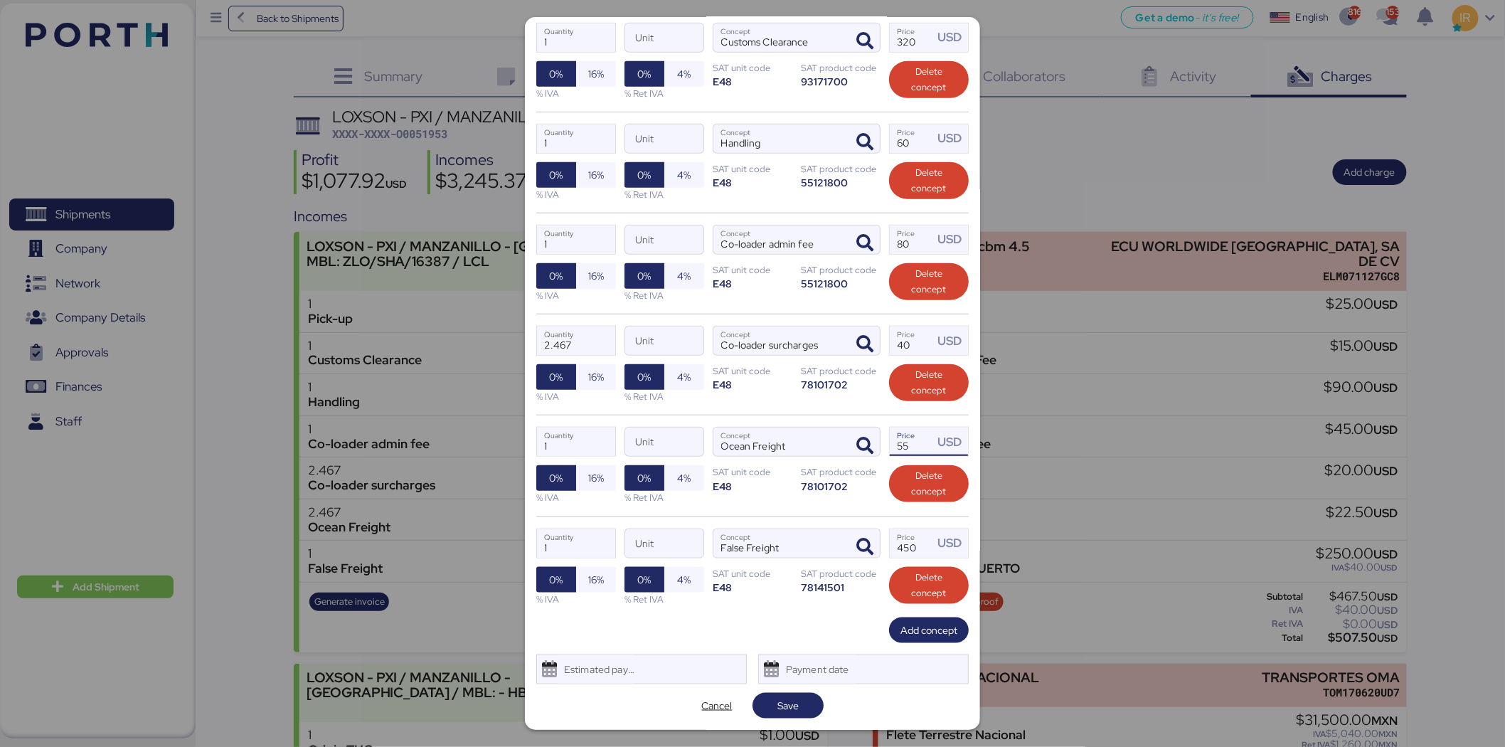
click at [914, 443] on input "55" at bounding box center [912, 442] width 44 height 28
type input "135.69"
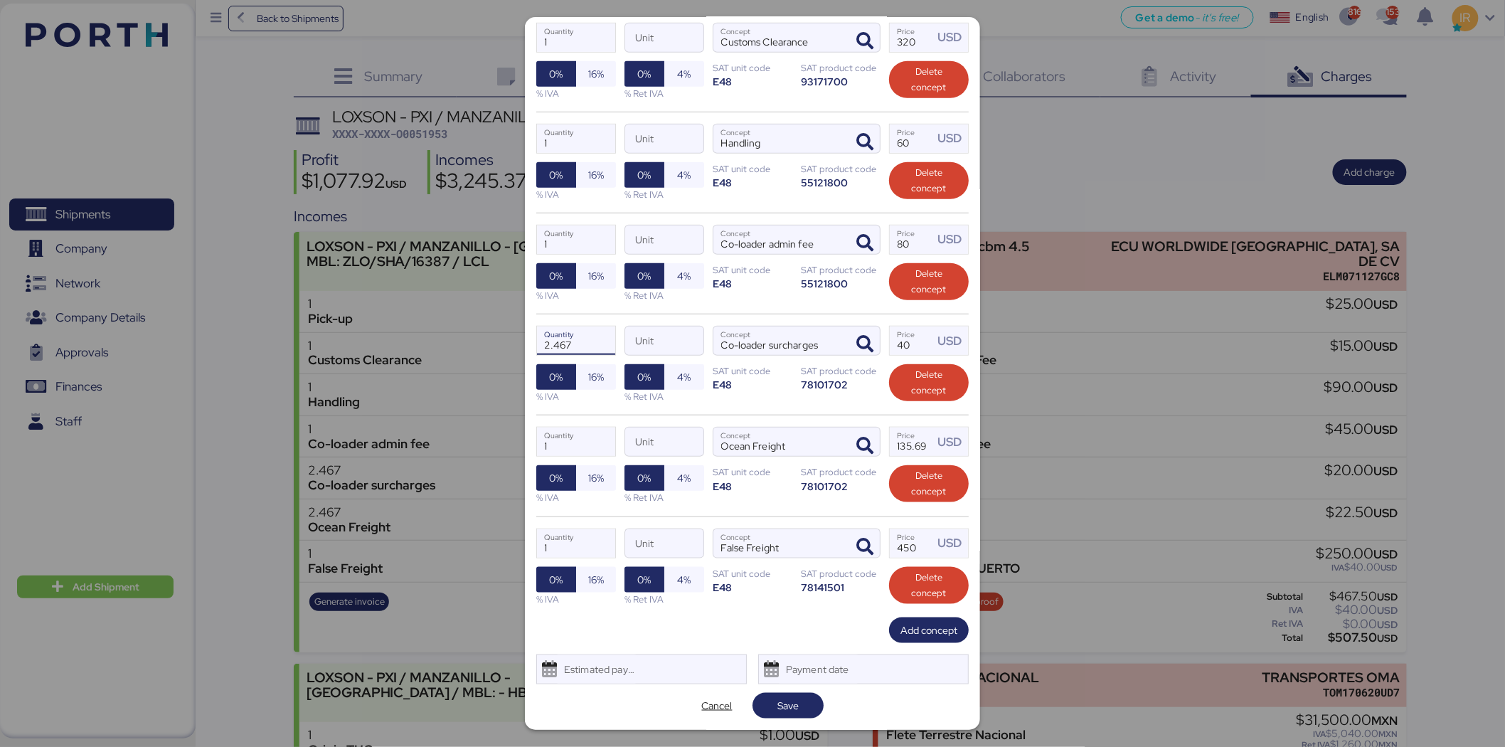
drag, startPoint x: 585, startPoint y: 345, endPoint x: 500, endPoint y: 346, distance: 85.4
click at [500, 346] on div "Edit charge LOXSON - PXI / MANZANILLO - [GEOGRAPHIC_DATA] / MBL: ZLO/SHA/16387 …" at bounding box center [752, 373] width 1505 height 747
type input "1"
drag, startPoint x: 920, startPoint y: 344, endPoint x: 881, endPoint y: 345, distance: 39.2
click at [890, 345] on input "40" at bounding box center [912, 341] width 44 height 28
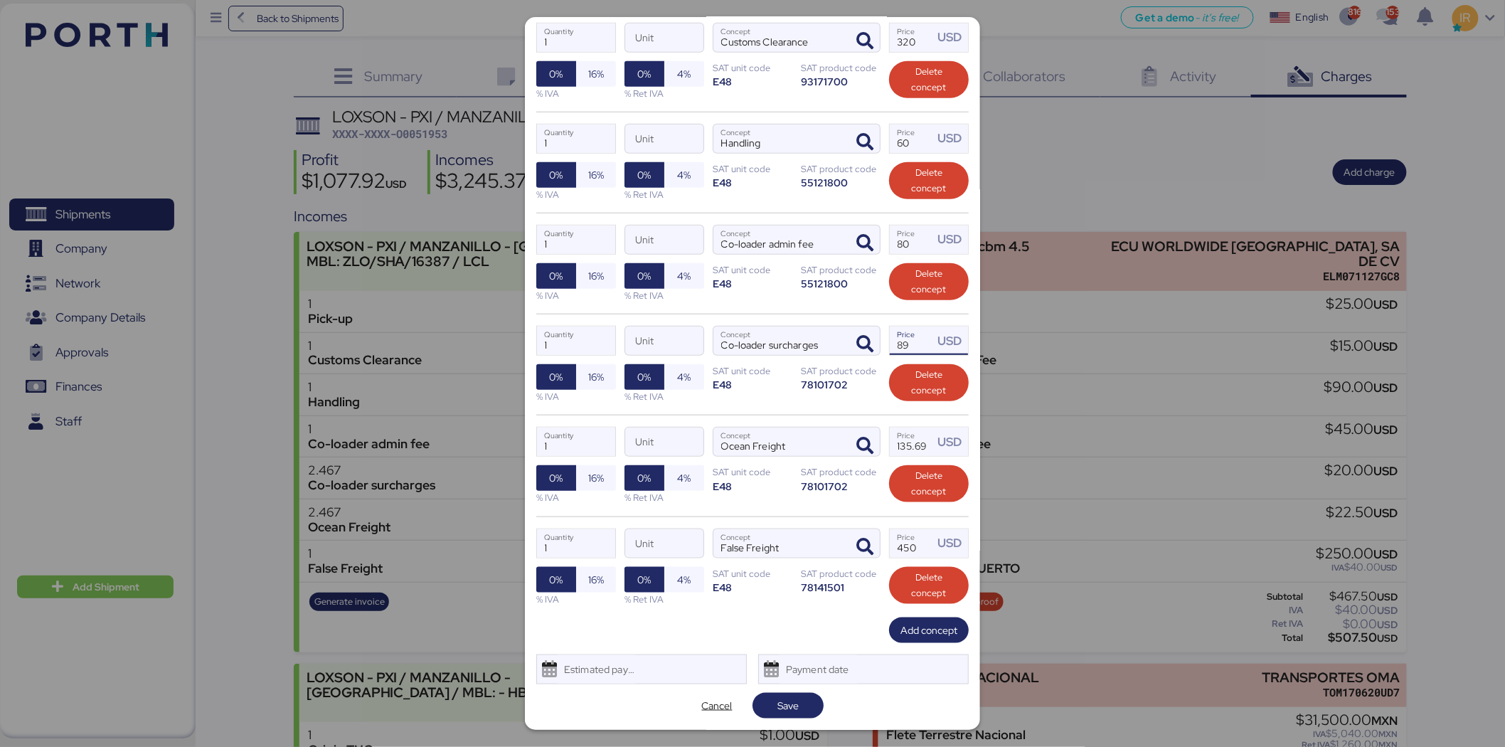
type input "8"
type input "98.68"
click at [805, 702] on span "Save" at bounding box center [788, 706] width 48 height 20
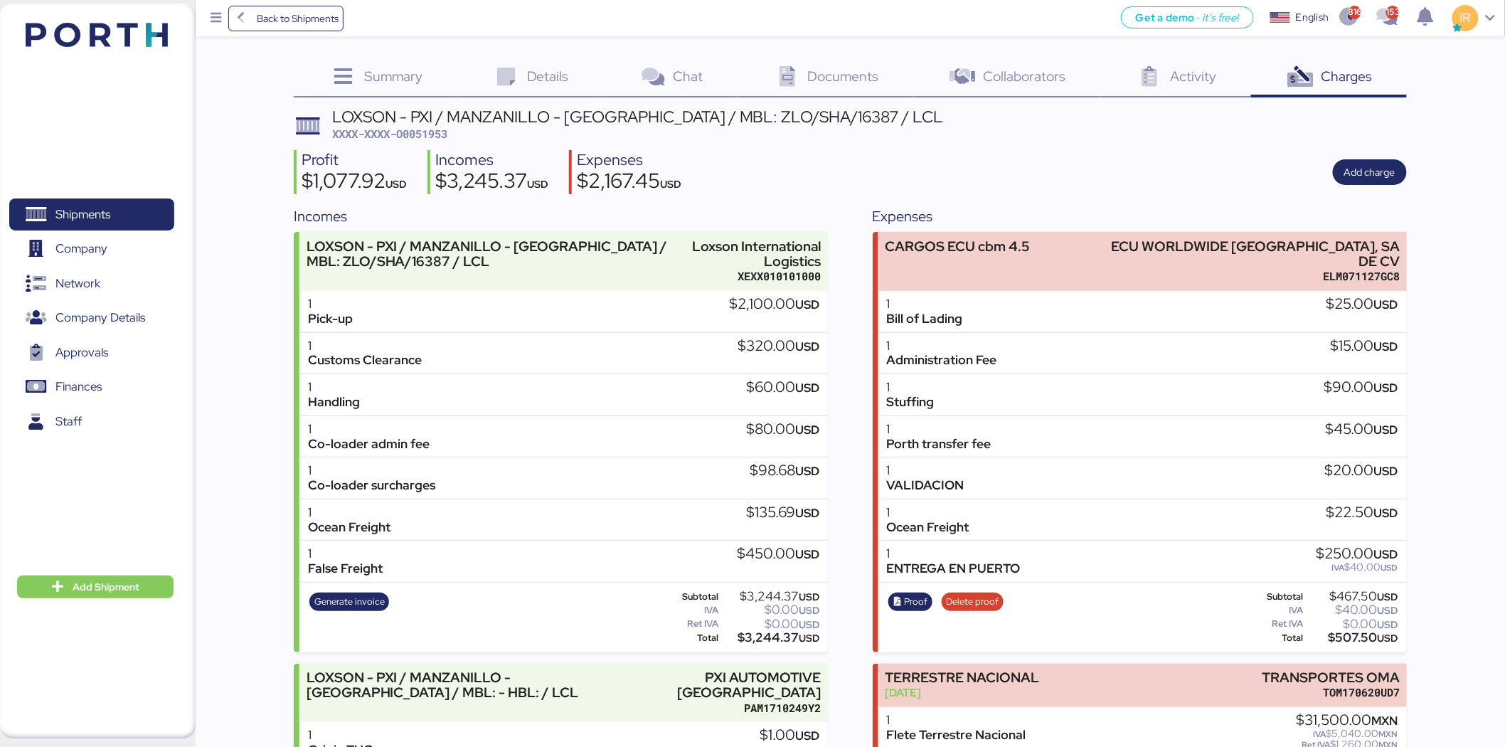
click at [441, 137] on span "XXXX-XXXX-O0051953" at bounding box center [389, 134] width 115 height 14
copy span "O0051953"
